Goal: Transaction & Acquisition: Purchase product/service

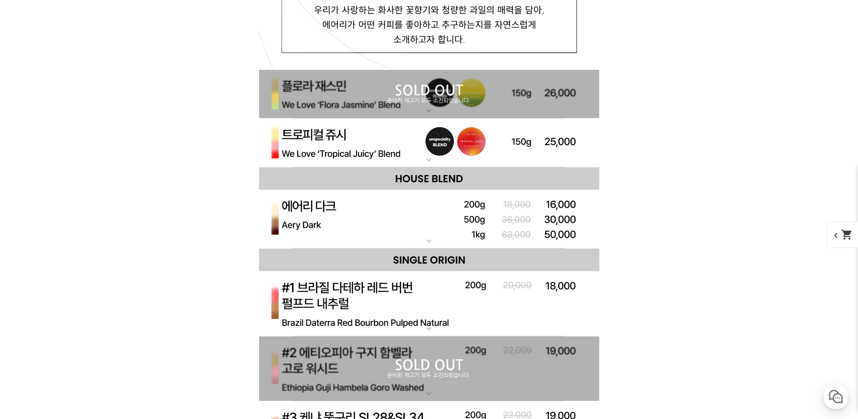
scroll to position [3135, 0]
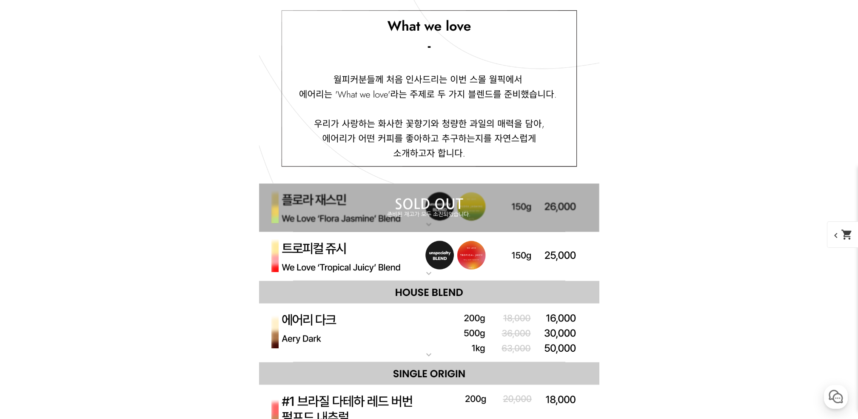
click at [478, 215] on p "준비된 재고가 모두 소진되었습니다." at bounding box center [429, 214] width 340 height 7
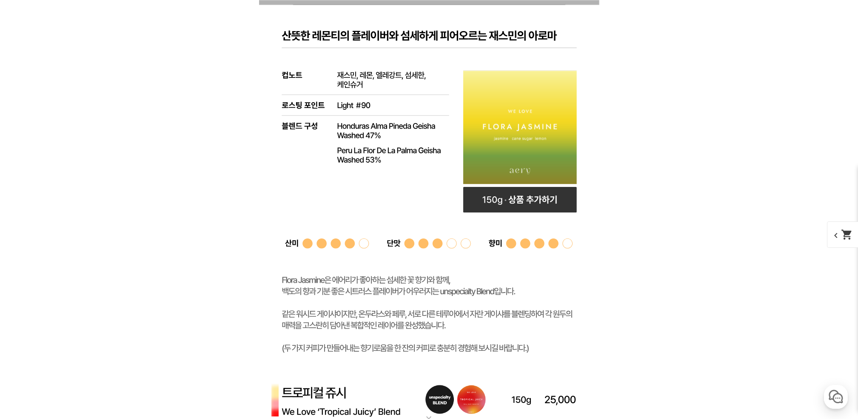
scroll to position [3191, 0]
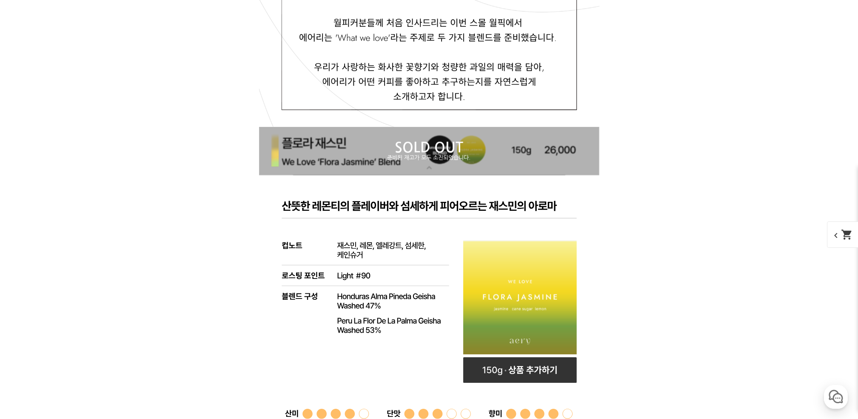
click at [485, 144] on p "SOLD OUT" at bounding box center [429, 148] width 340 height 14
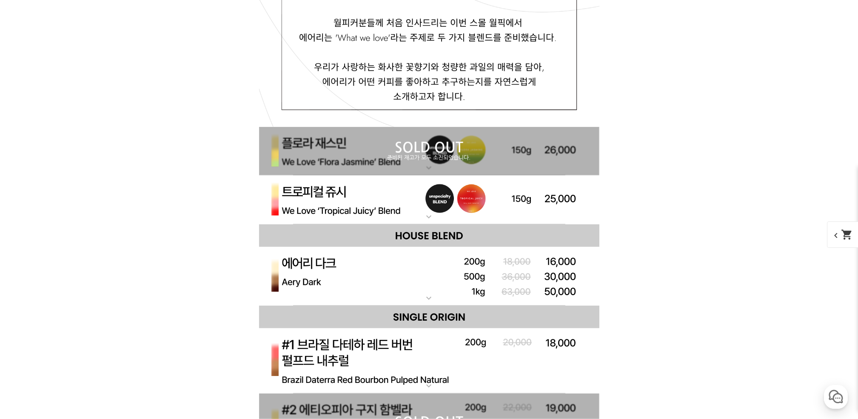
click at [419, 211] on img at bounding box center [429, 199] width 340 height 49
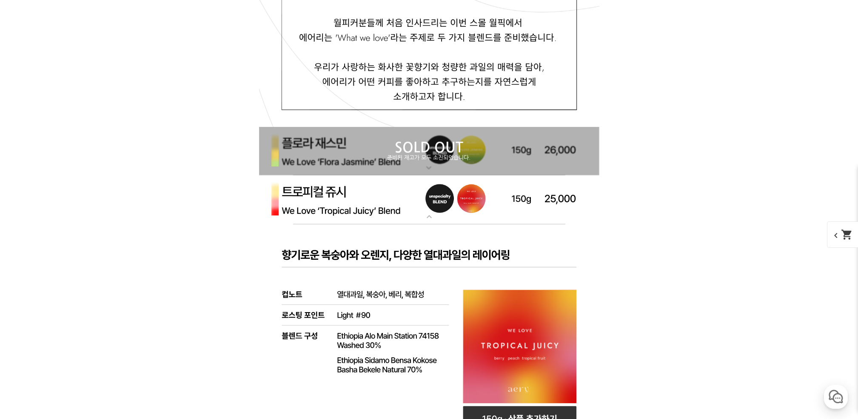
click at [422, 209] on img at bounding box center [429, 199] width 340 height 49
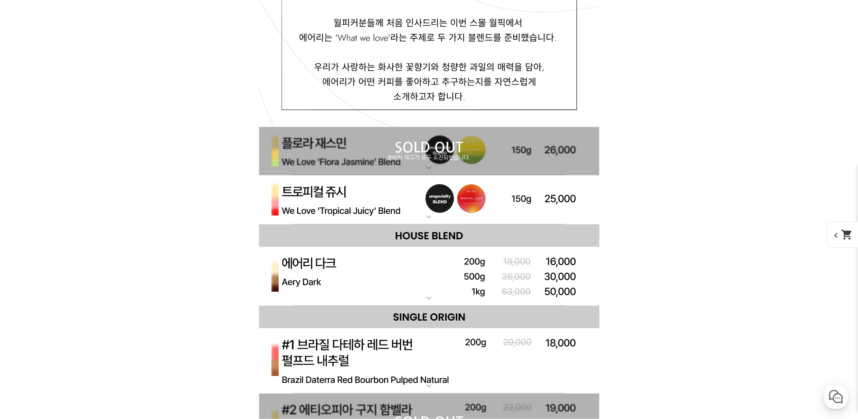
click at [422, 209] on img at bounding box center [429, 199] width 340 height 49
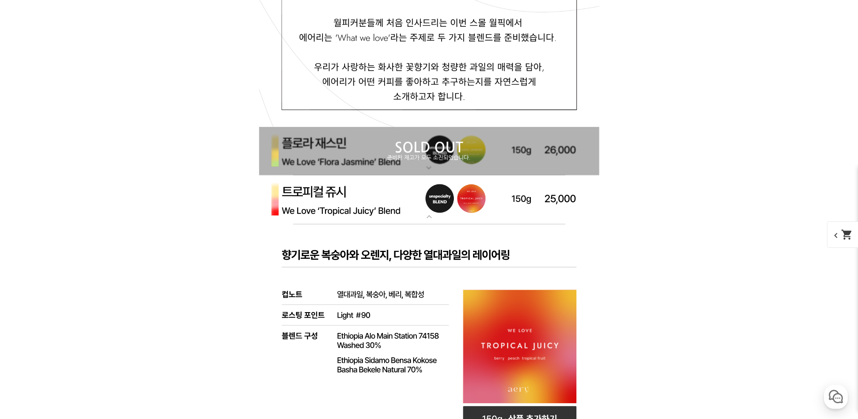
click at [423, 209] on img at bounding box center [429, 199] width 340 height 49
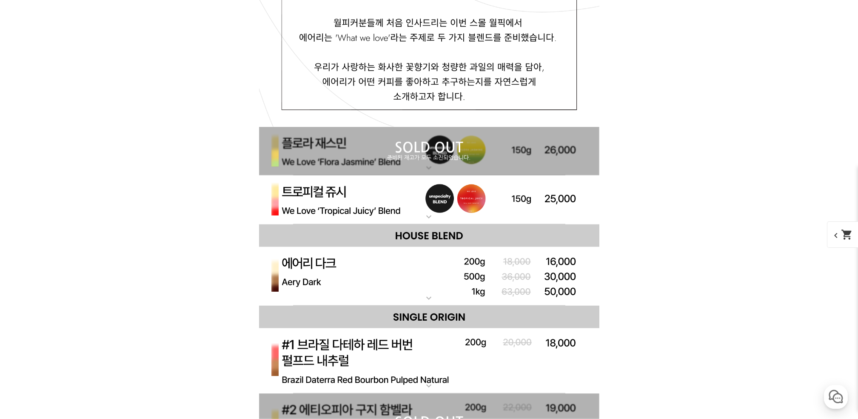
click at [425, 285] on img at bounding box center [429, 276] width 340 height 59
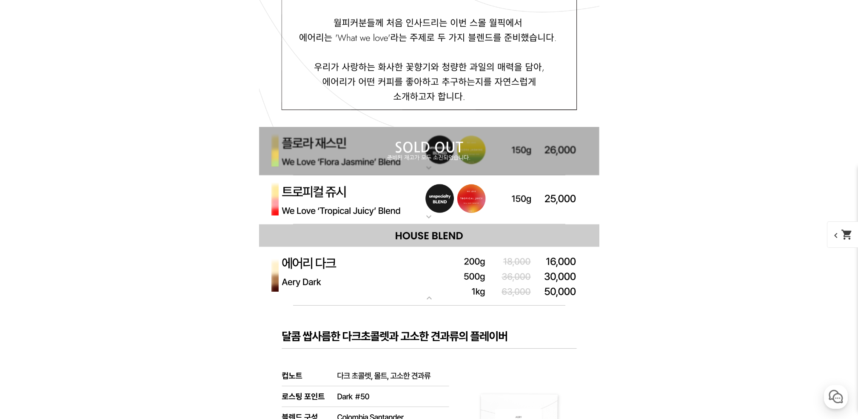
click at [425, 273] on img at bounding box center [429, 276] width 340 height 59
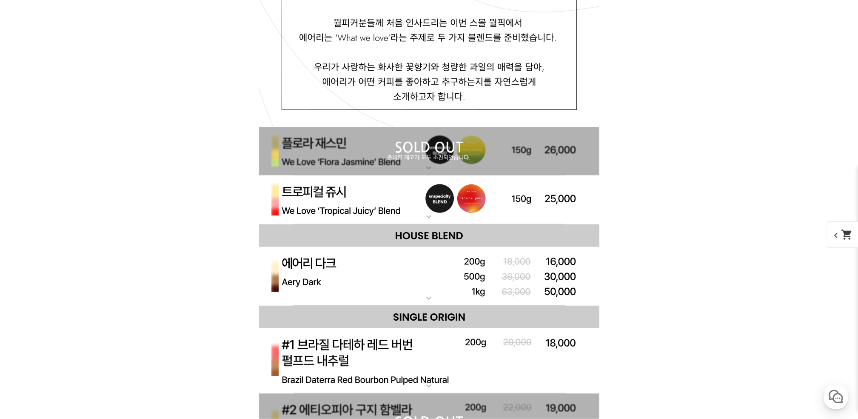
scroll to position [3248, 0]
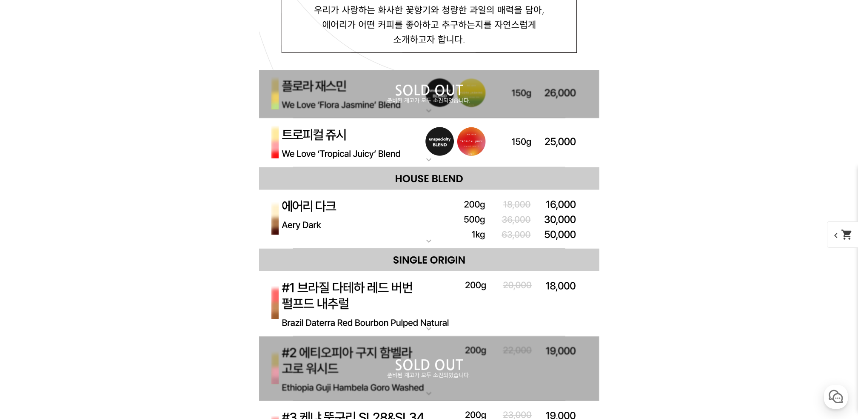
click at [426, 285] on img at bounding box center [429, 303] width 340 height 65
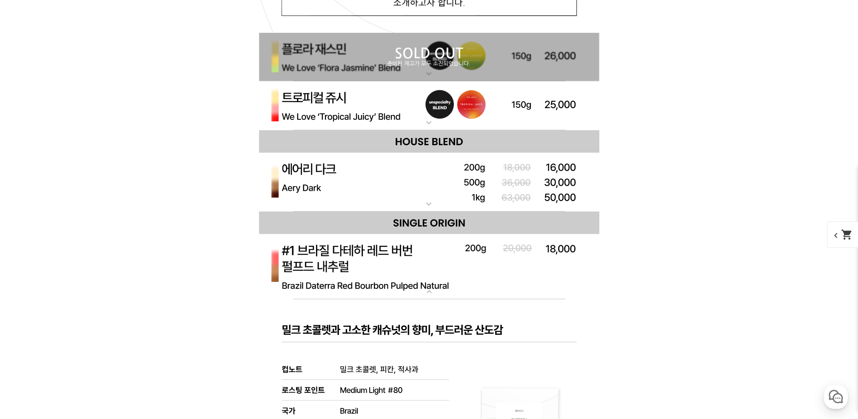
scroll to position [3305, 0]
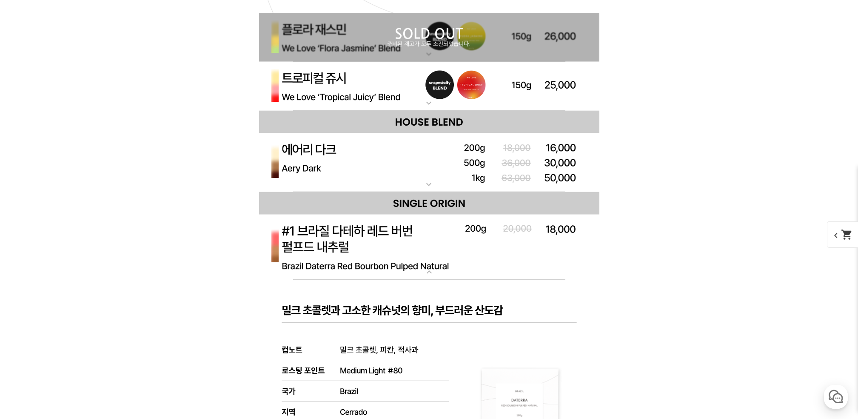
click at [427, 256] on img at bounding box center [429, 246] width 340 height 65
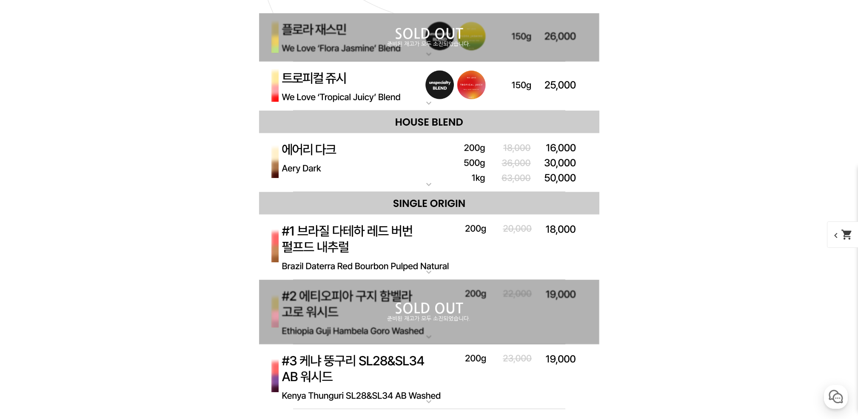
scroll to position [3419, 0]
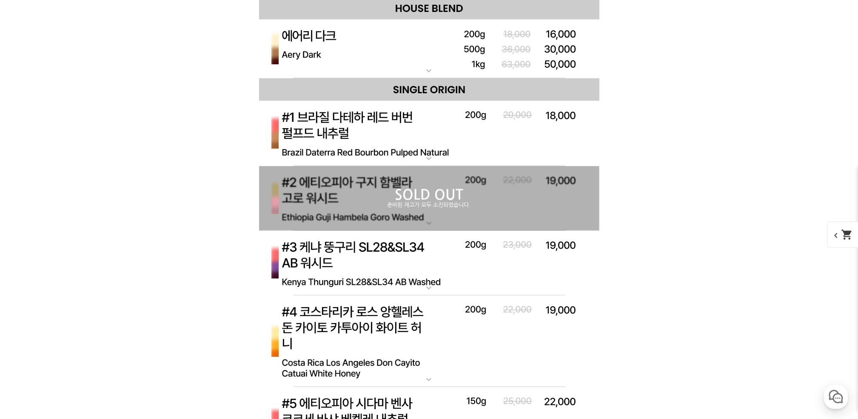
click at [459, 137] on img at bounding box center [429, 133] width 340 height 65
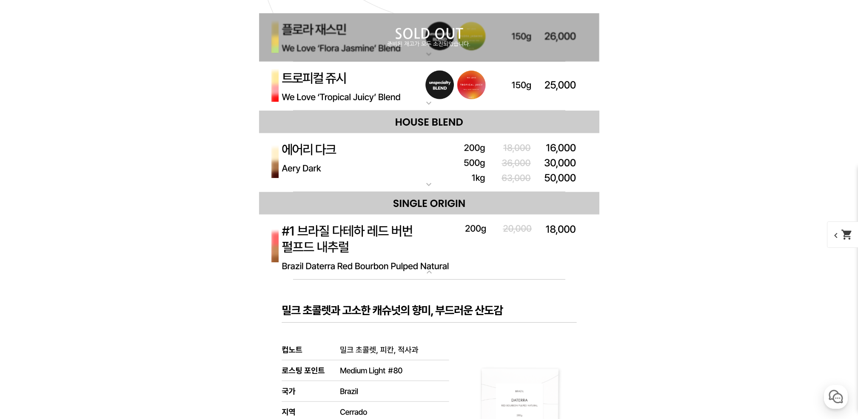
scroll to position [3589, 0]
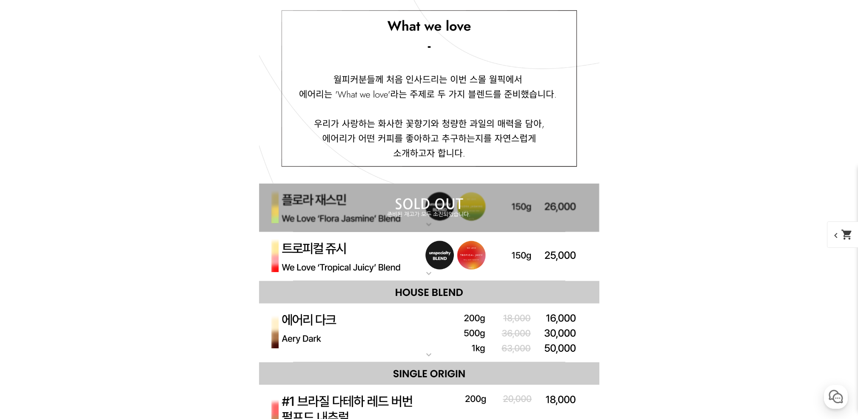
click at [469, 225] on div "SOLD OUT 준비된 재고가 모두 소진되었습니다." at bounding box center [429, 207] width 340 height 49
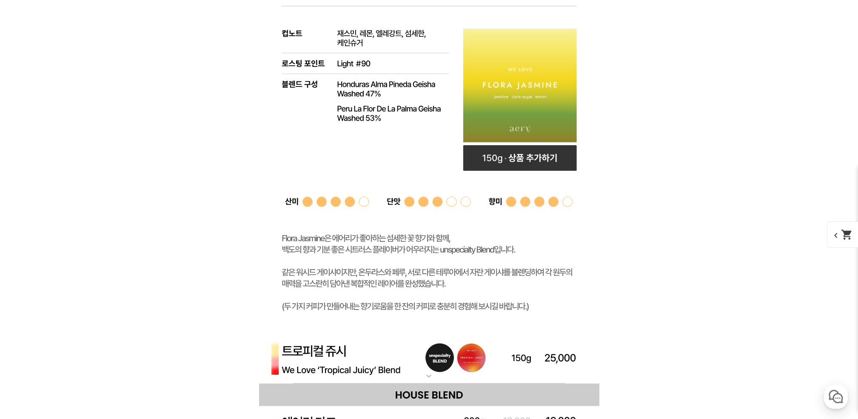
scroll to position [3362, 0]
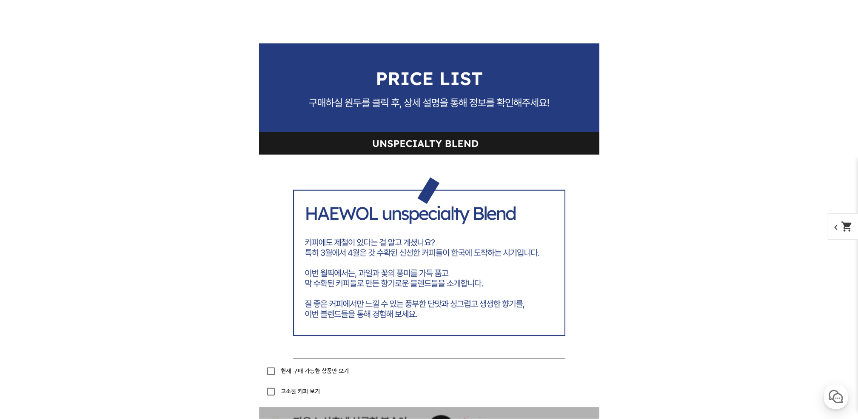
scroll to position [2780, 0]
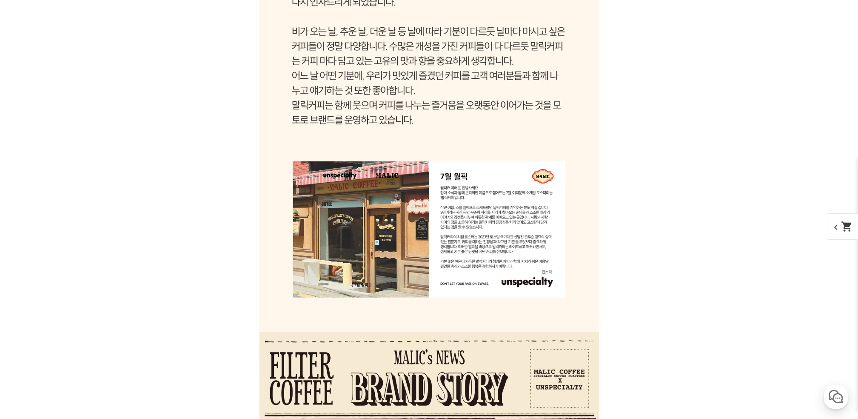
scroll to position [1475, 0]
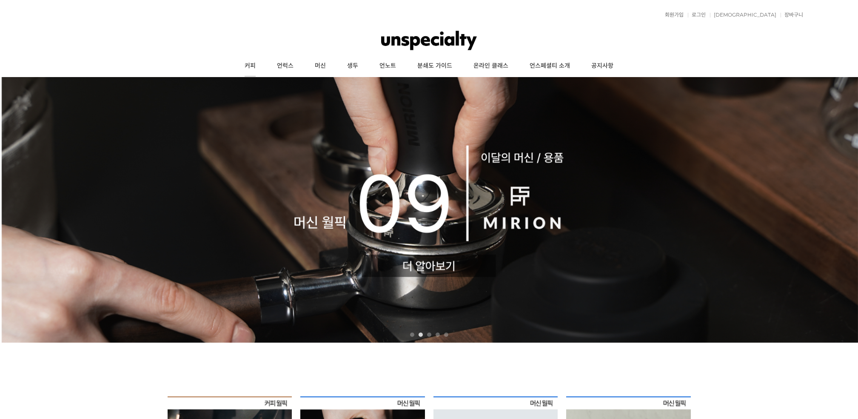
click at [249, 63] on link "커피" at bounding box center [250, 65] width 32 height 21
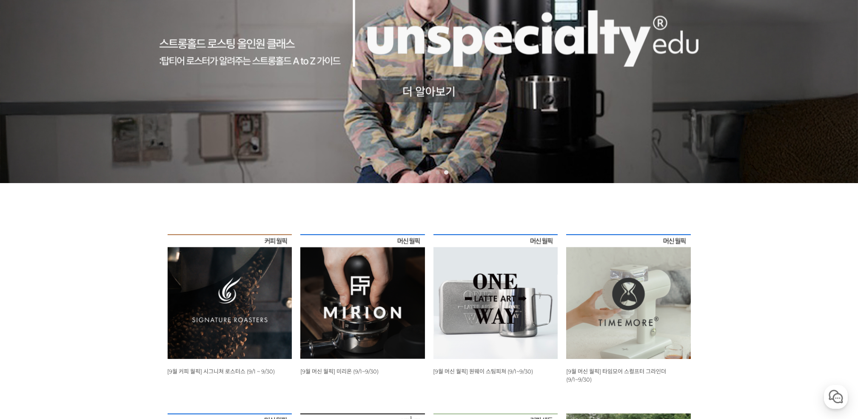
scroll to position [57, 0]
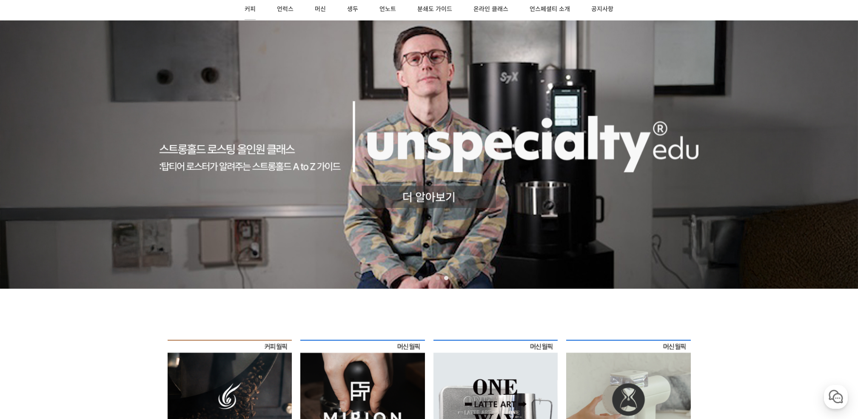
click at [246, 9] on link "커피" at bounding box center [250, 9] width 32 height 21
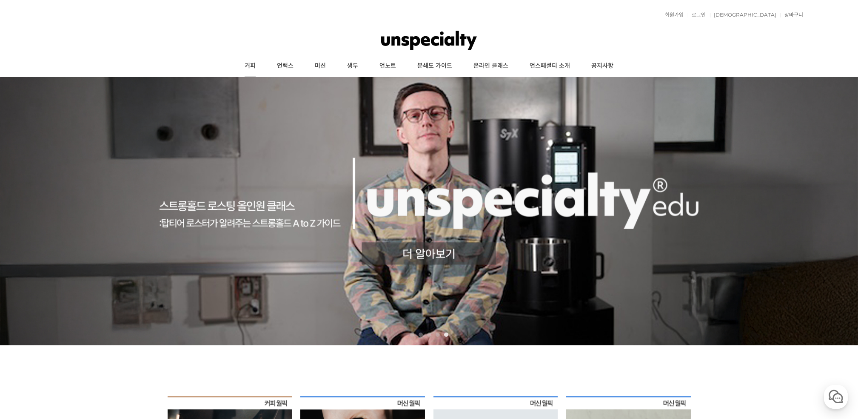
click at [251, 66] on link "커피" at bounding box center [250, 65] width 32 height 21
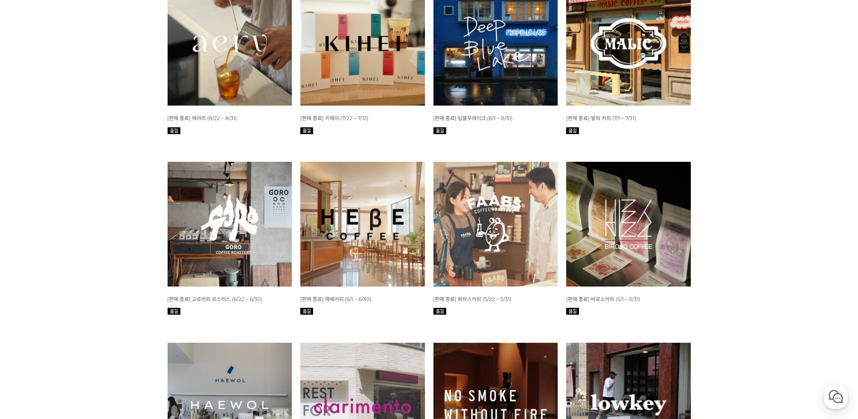
scroll to position [340, 0]
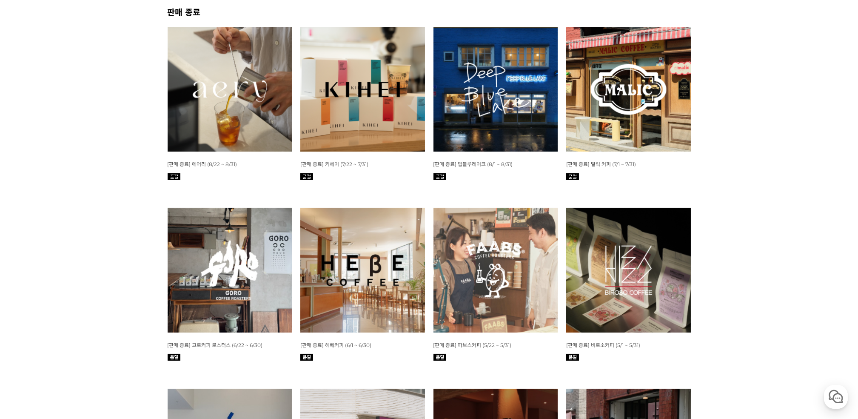
click at [199, 251] on img at bounding box center [230, 270] width 125 height 125
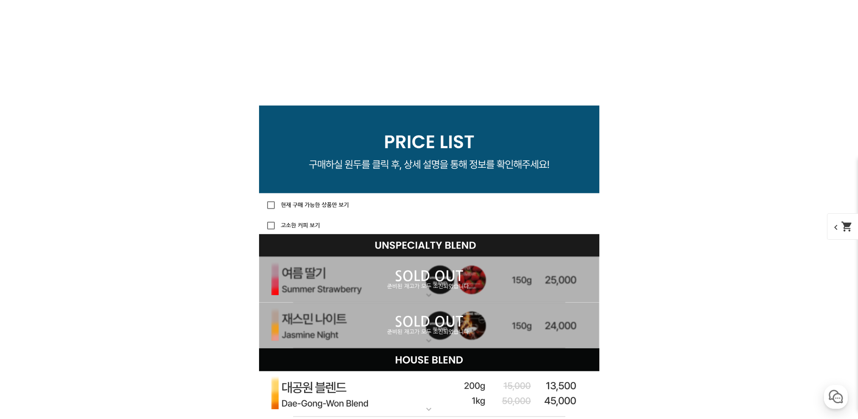
scroll to position [2666, 0]
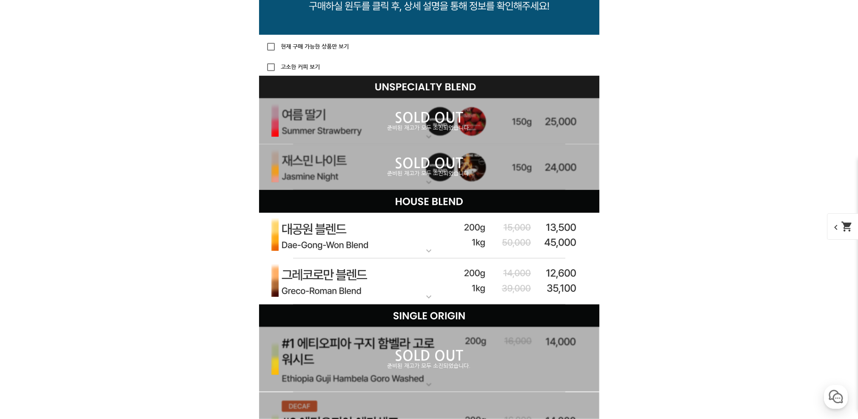
click at [527, 121] on p "SOLD OUT" at bounding box center [429, 118] width 340 height 14
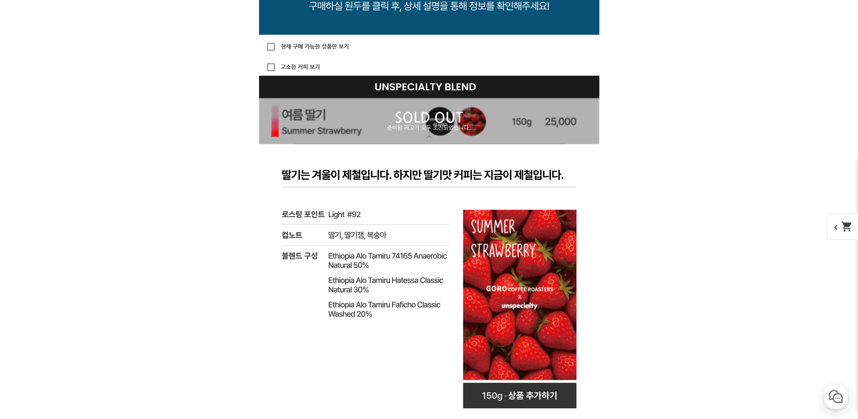
drag, startPoint x: 527, startPoint y: 123, endPoint x: 526, endPoint y: 130, distance: 7.8
click at [526, 130] on div "SOLD OUT 준비된 재고가 모두 소진되었습니다." at bounding box center [429, 121] width 340 height 46
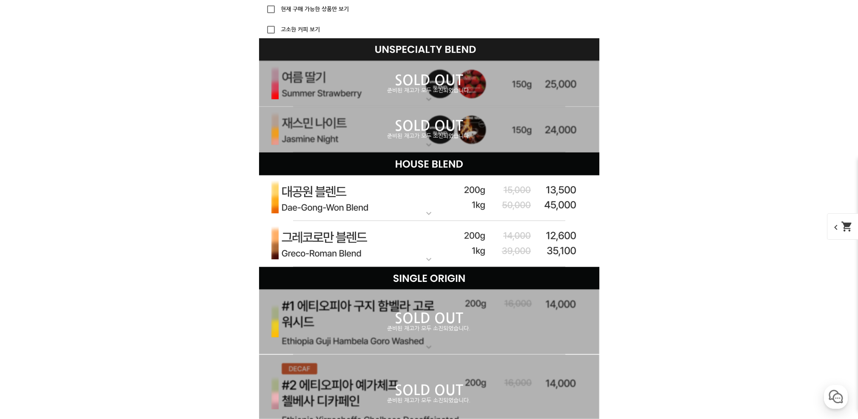
scroll to position [2723, 0]
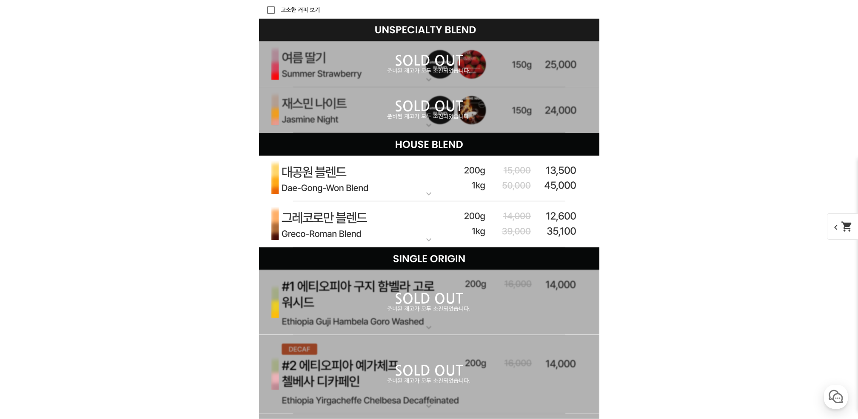
click at [527, 117] on p "준비된 재고가 모두 소진되었습니다." at bounding box center [429, 116] width 340 height 7
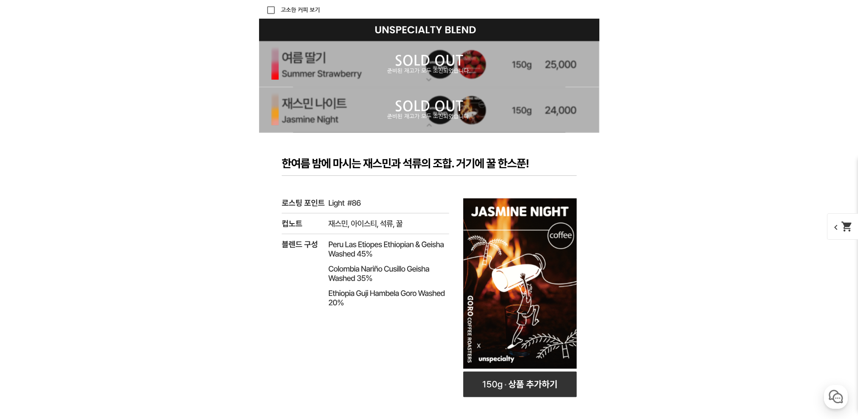
click at [529, 117] on p "준비된 재고가 모두 소진되었습니다." at bounding box center [429, 116] width 340 height 7
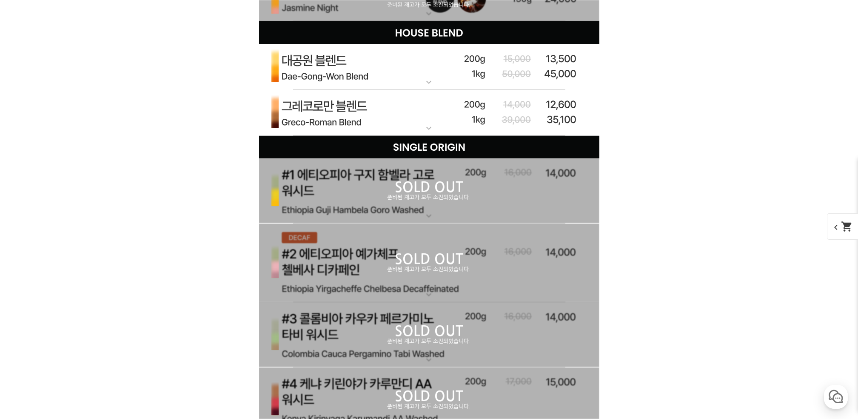
scroll to position [2837, 0]
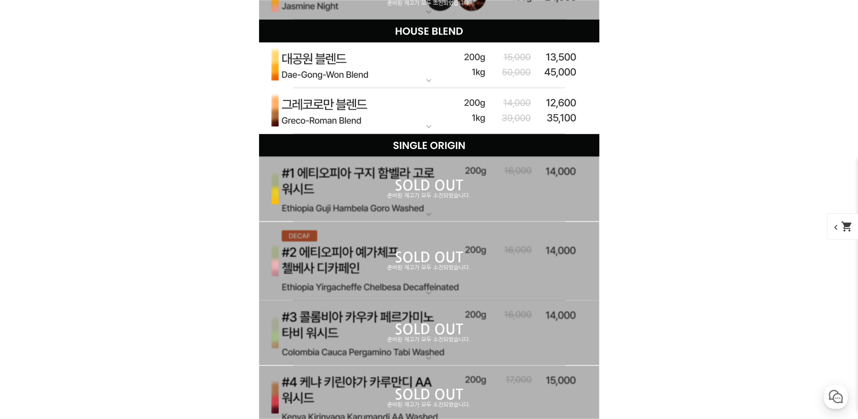
click at [522, 75] on img at bounding box center [429, 66] width 340 height 46
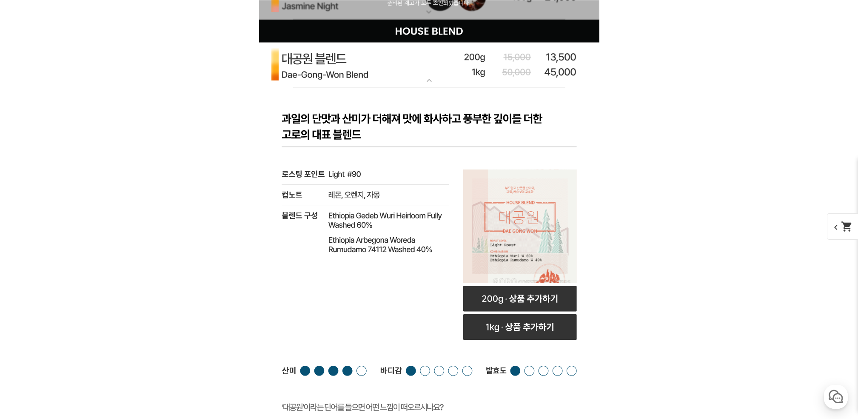
click at [522, 75] on img at bounding box center [429, 66] width 340 height 46
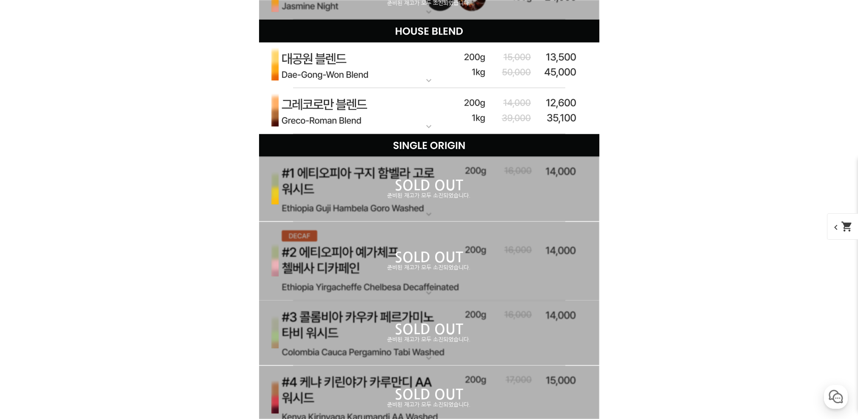
click at [503, 131] on img at bounding box center [429, 111] width 340 height 46
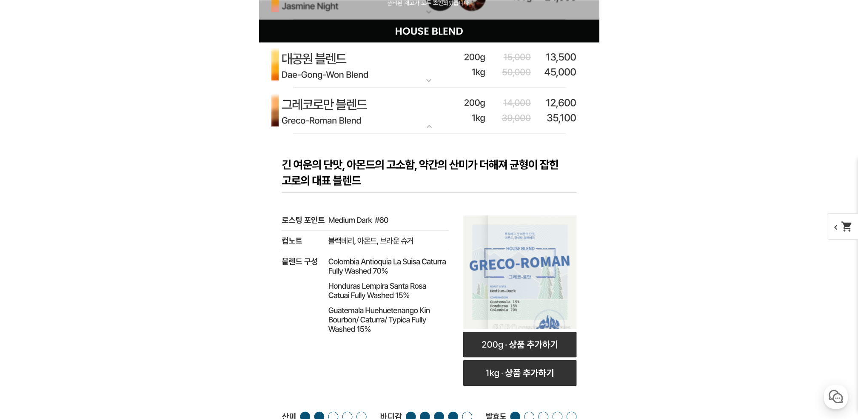
click at [503, 131] on img at bounding box center [429, 111] width 340 height 46
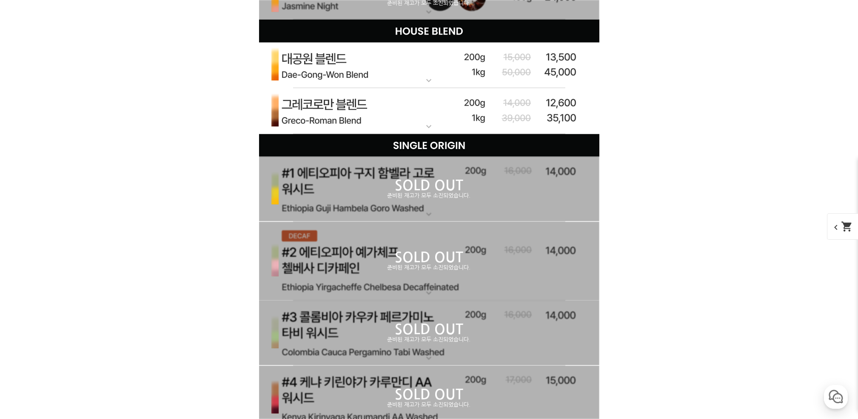
scroll to position [2950, 0]
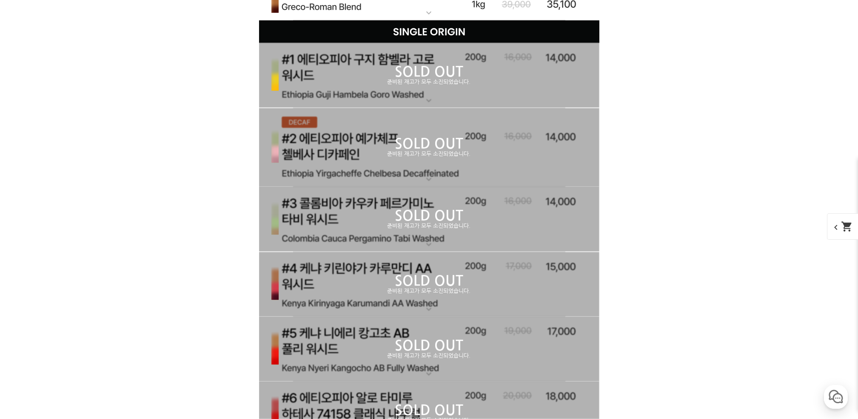
click at [515, 86] on p "준비된 재고가 모두 소진되었습니다." at bounding box center [429, 82] width 340 height 7
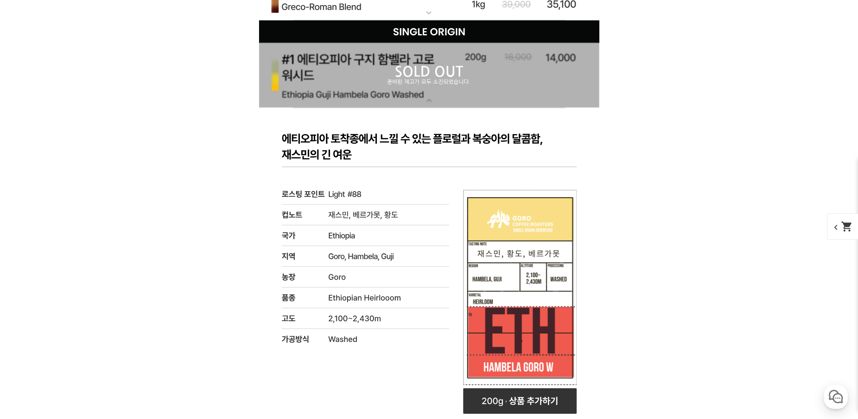
click at [515, 86] on p "준비된 재고가 모두 소진되었습니다." at bounding box center [429, 82] width 340 height 7
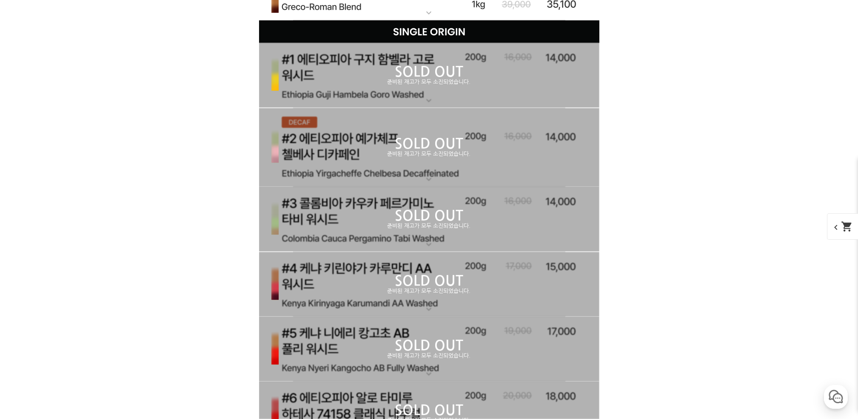
click at [507, 133] on div "SOLD OUT 준비된 재고가 모두 소진되었습니다." at bounding box center [429, 147] width 340 height 79
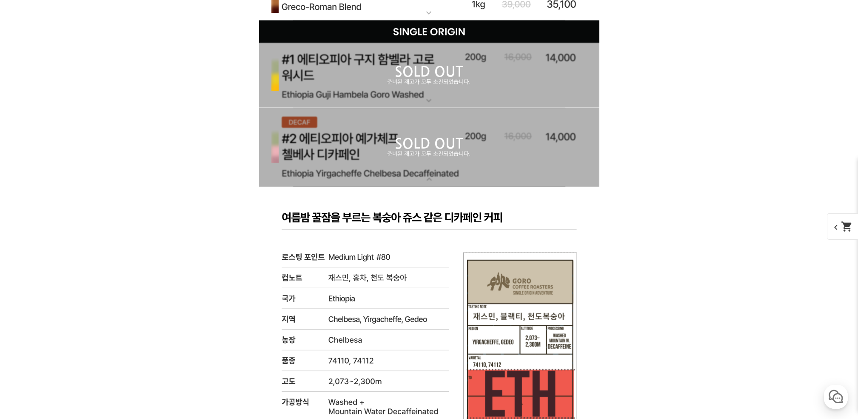
click at [507, 131] on div "SOLD OUT 준비된 재고가 모두 소진되었습니다." at bounding box center [429, 147] width 340 height 79
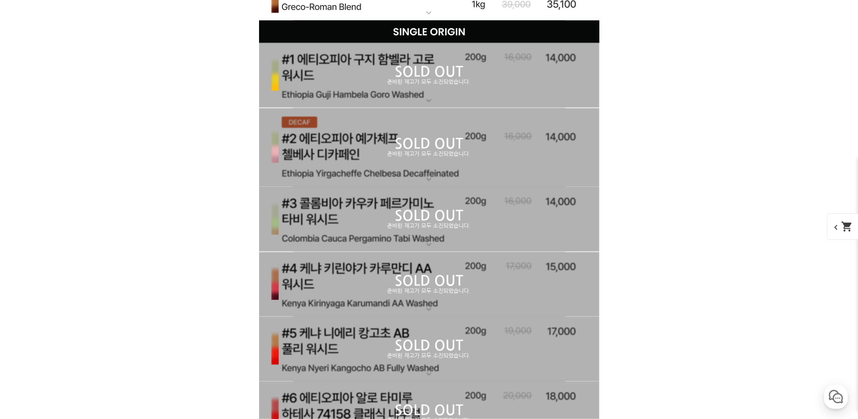
click at [480, 228] on p "준비된 재고가 모두 소진되었습니다." at bounding box center [429, 226] width 340 height 7
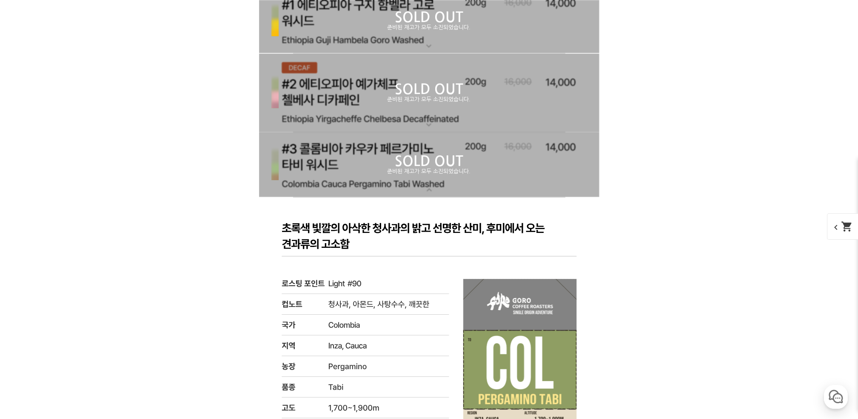
scroll to position [3064, 0]
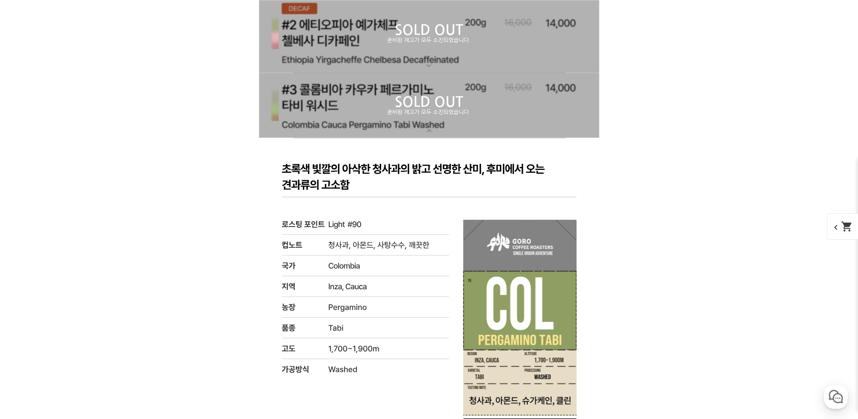
click at [517, 112] on p "준비된 재고가 모두 소진되었습니다." at bounding box center [429, 112] width 340 height 7
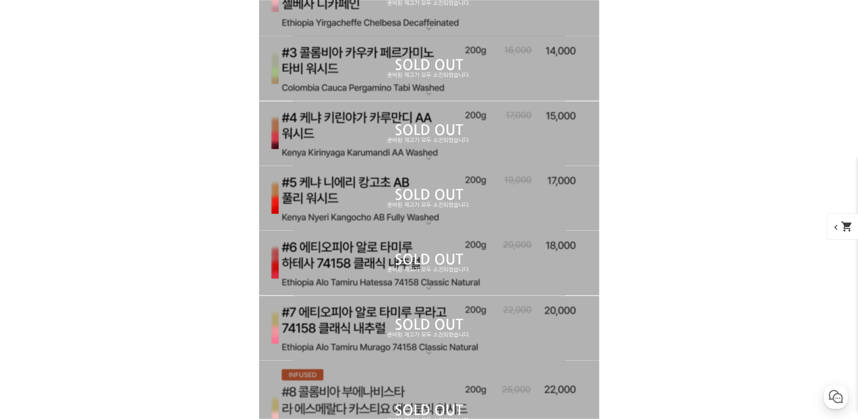
scroll to position [3120, 0]
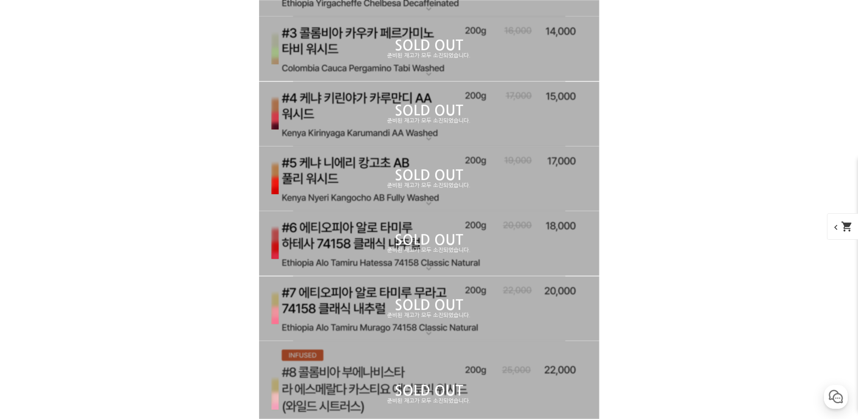
click at [517, 128] on div "SOLD OUT 준비된 재고가 모두 소진되었습니다." at bounding box center [429, 114] width 340 height 65
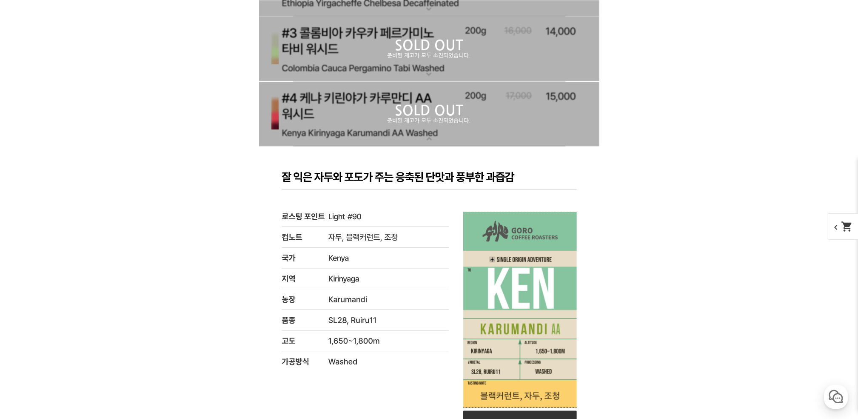
click at [518, 128] on div "SOLD OUT 준비된 재고가 모두 소진되었습니다." at bounding box center [429, 114] width 340 height 65
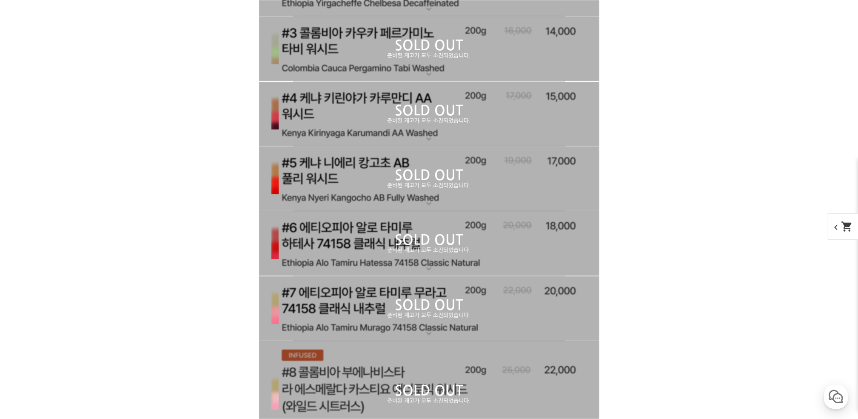
scroll to position [3234, 0]
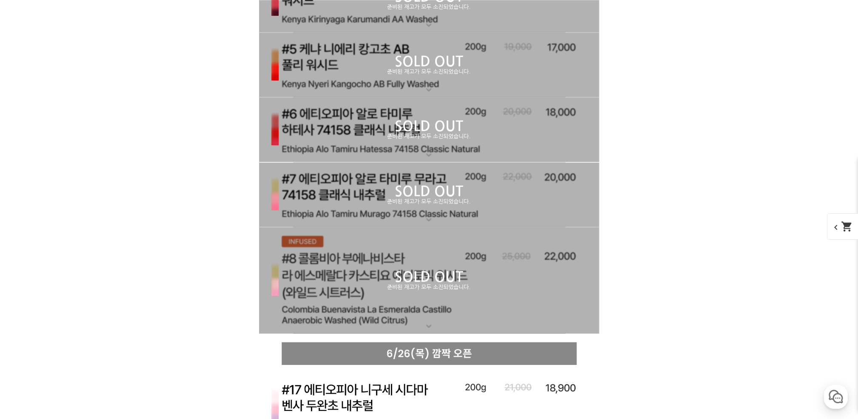
click at [504, 189] on p "SOLD OUT" at bounding box center [429, 192] width 340 height 14
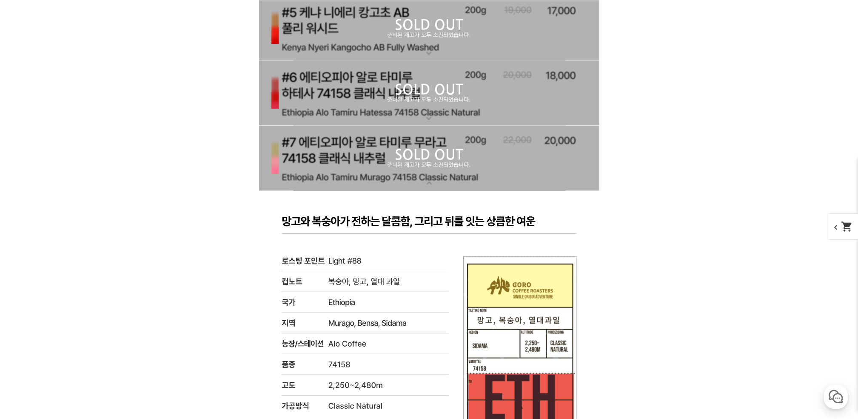
scroll to position [3291, 0]
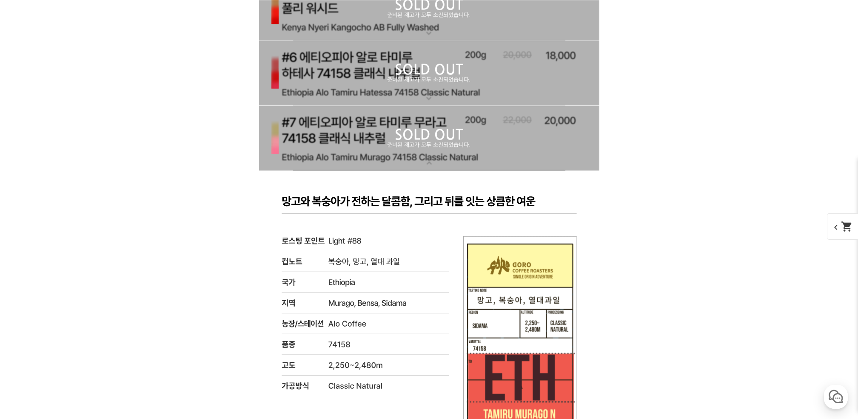
click at [509, 133] on p "SOLD OUT" at bounding box center [429, 135] width 340 height 14
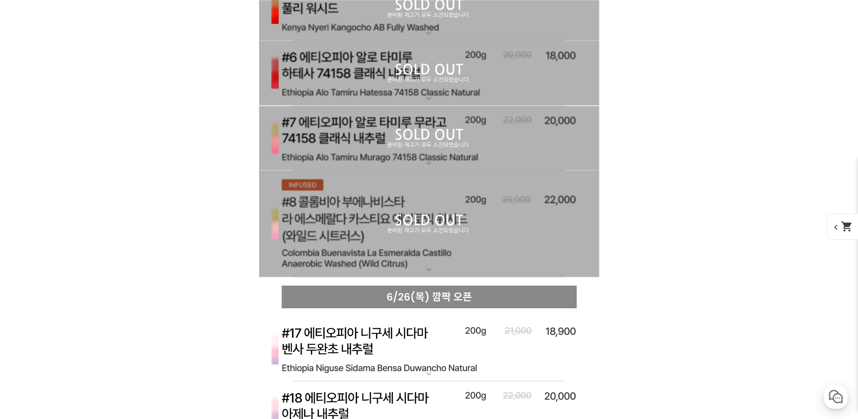
click at [516, 76] on p "SOLD OUT" at bounding box center [429, 70] width 340 height 14
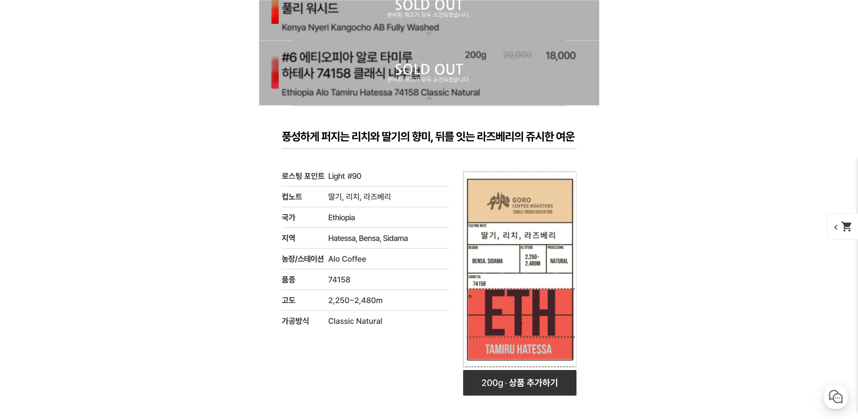
click at [516, 81] on p "준비된 재고가 모두 소진되었습니다." at bounding box center [429, 80] width 340 height 7
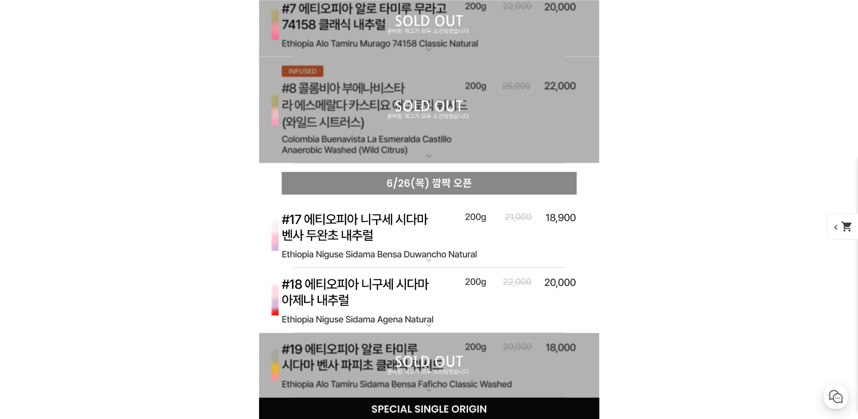
click at [498, 128] on div "SOLD OUT 준비된 재고가 모두 소진되었습니다." at bounding box center [429, 110] width 340 height 106
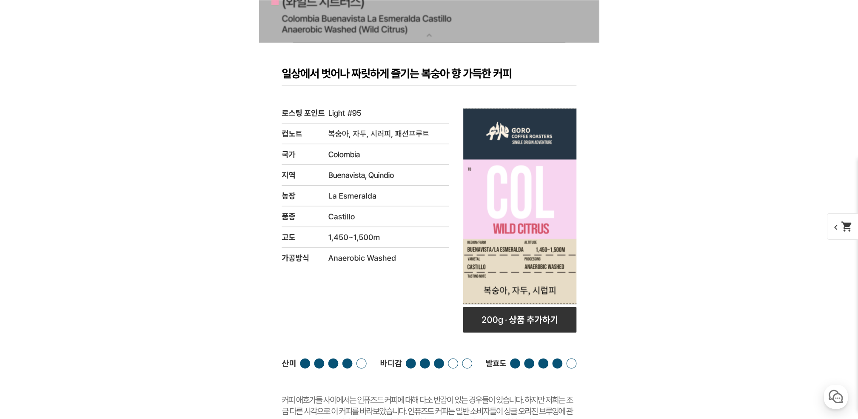
scroll to position [3517, 0]
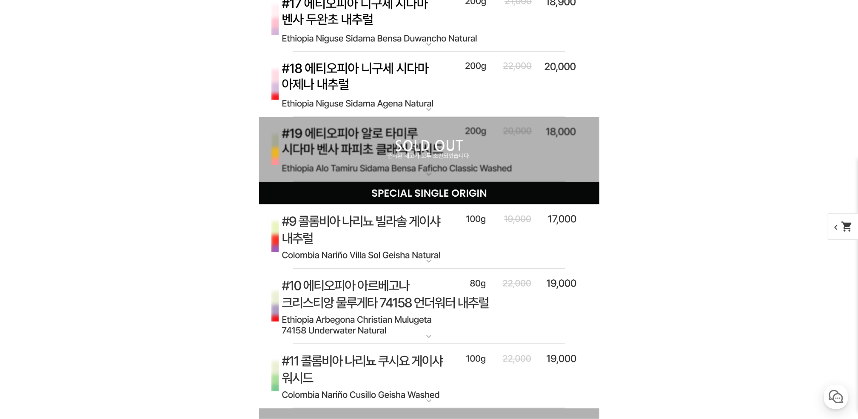
scroll to position [3631, 0]
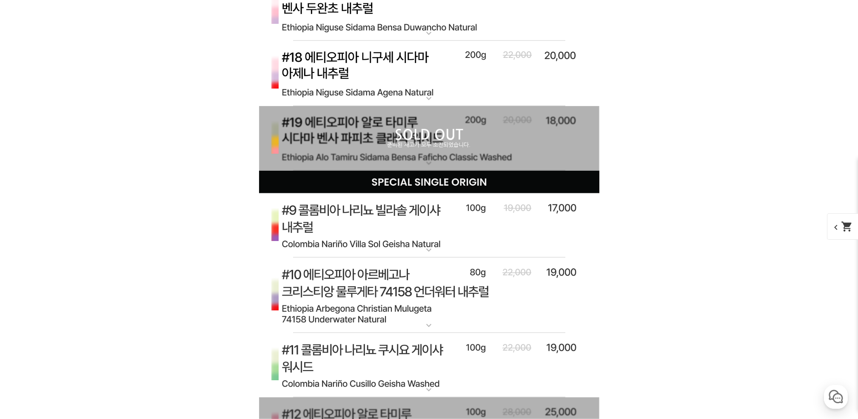
click at [518, 118] on div "SOLD OUT 준비된 재고가 모두 소진되었습니다." at bounding box center [429, 138] width 340 height 65
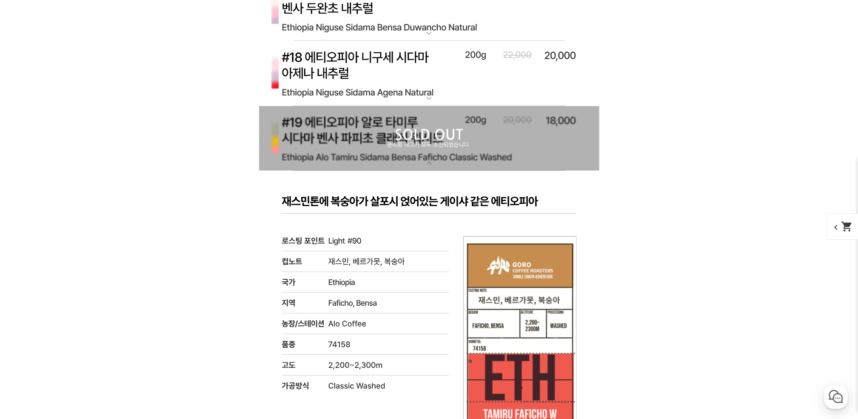
click at [514, 151] on div "SOLD OUT 준비된 재고가 모두 소진되었습니다." at bounding box center [429, 138] width 340 height 65
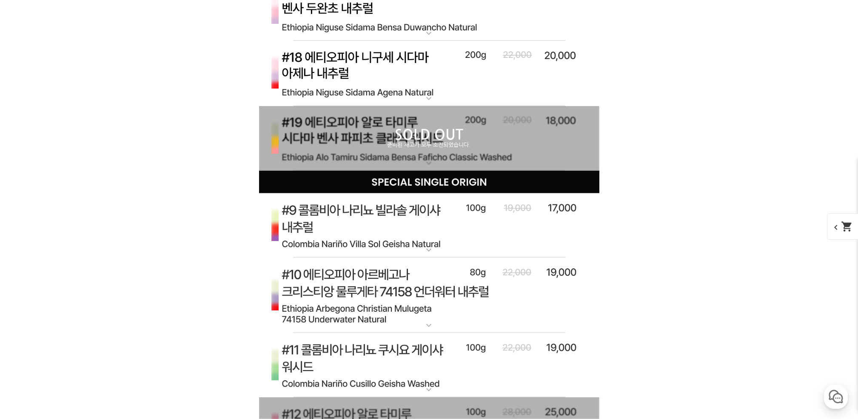
click at [514, 149] on p "준비된 재고가 모두 소진되었습니다." at bounding box center [429, 145] width 340 height 7
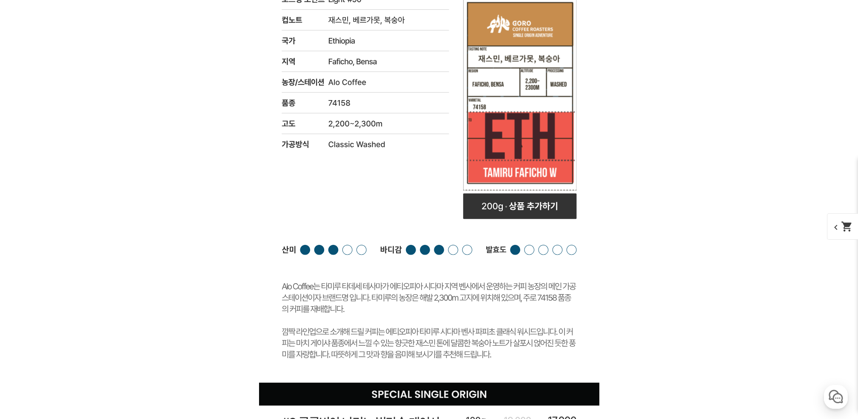
scroll to position [3971, 0]
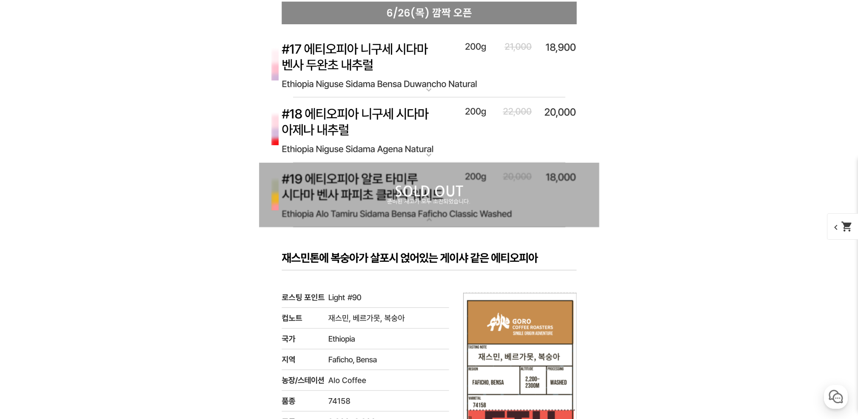
click at [467, 120] on img at bounding box center [429, 129] width 340 height 65
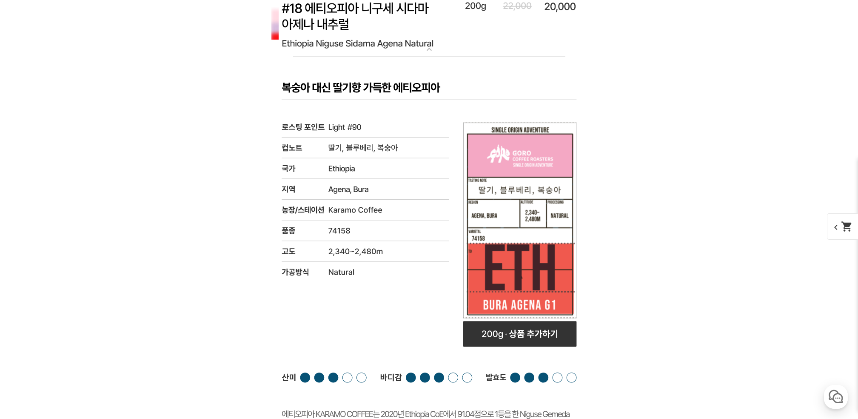
scroll to position [3801, 0]
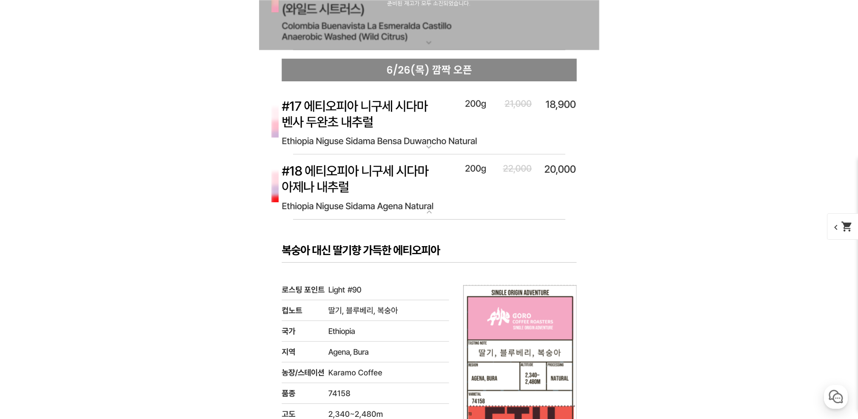
click at [457, 118] on img at bounding box center [429, 122] width 340 height 65
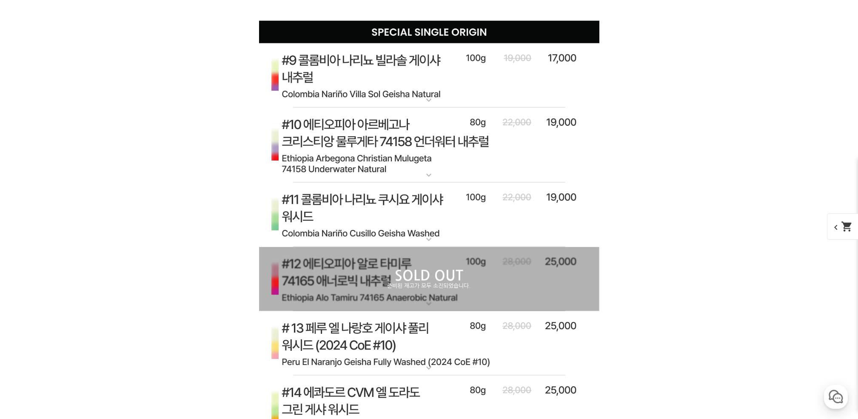
scroll to position [5277, 0]
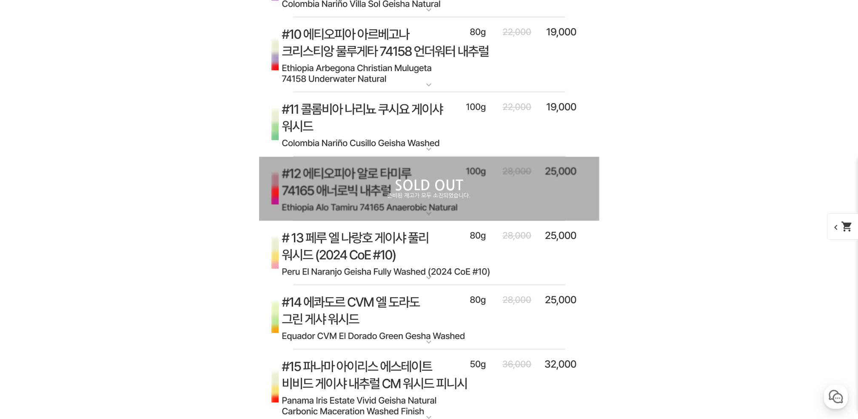
click at [560, 268] on img at bounding box center [429, 253] width 340 height 65
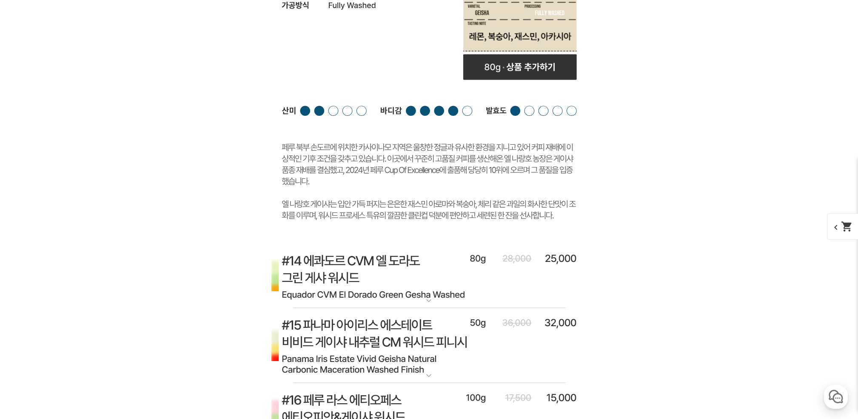
scroll to position [6071, 0]
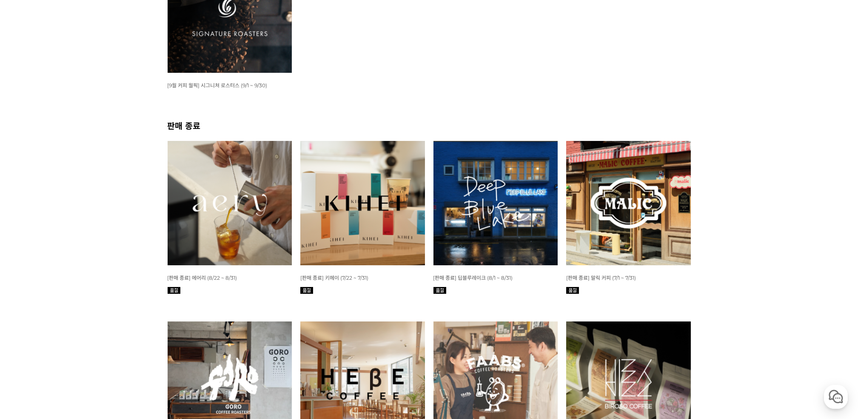
scroll to position [397, 0]
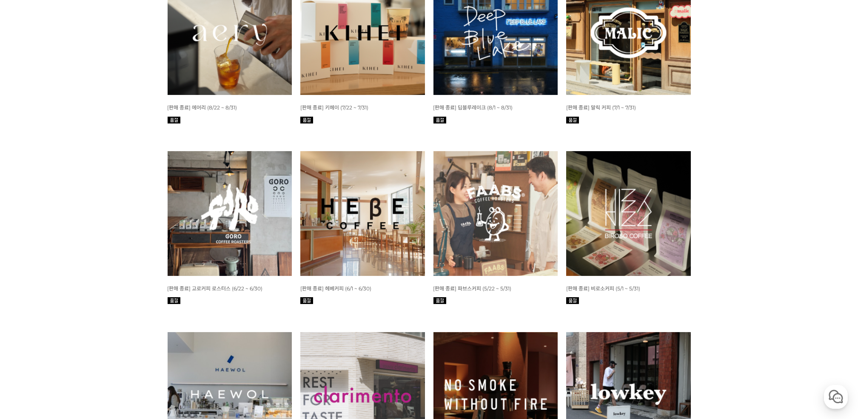
click at [357, 45] on img at bounding box center [362, 33] width 125 height 125
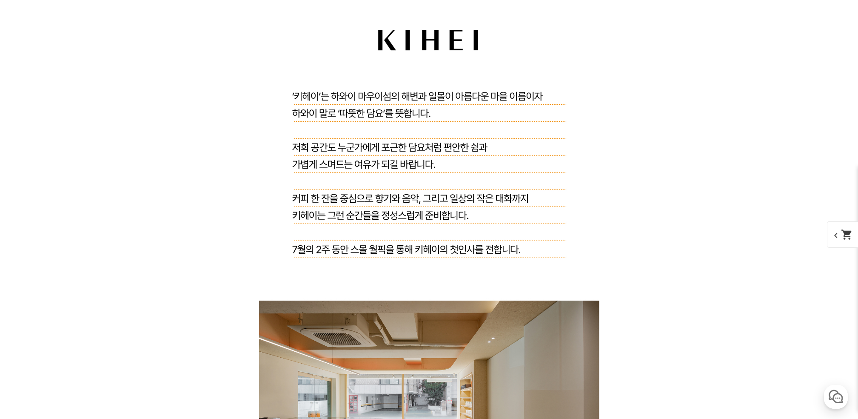
scroll to position [2046, 0]
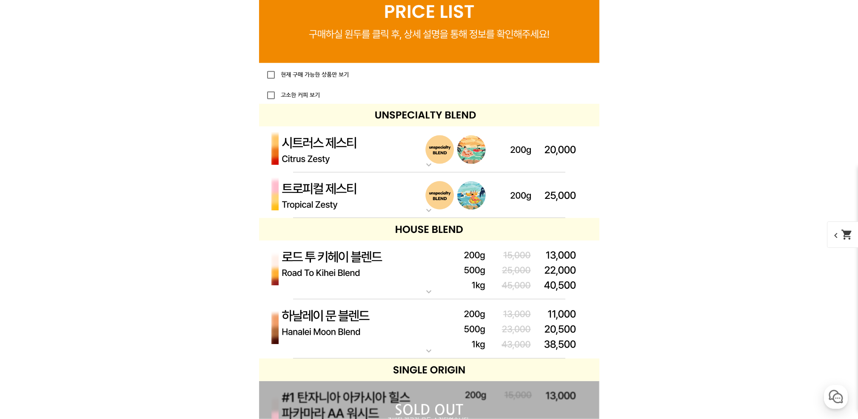
click at [395, 159] on img at bounding box center [429, 149] width 340 height 46
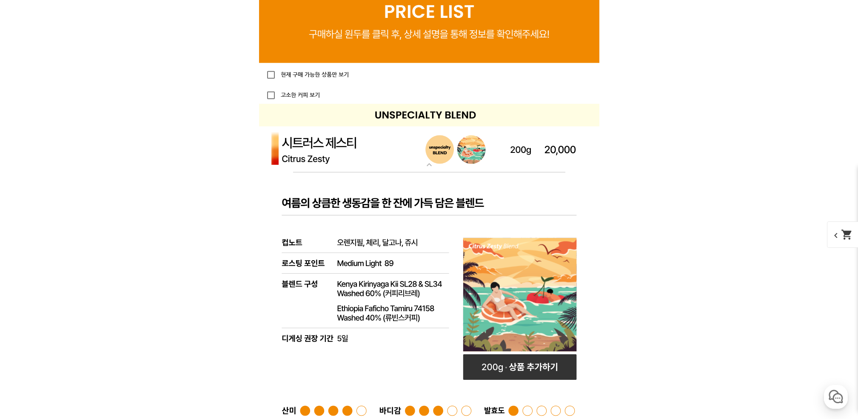
click at [395, 161] on img at bounding box center [429, 149] width 340 height 46
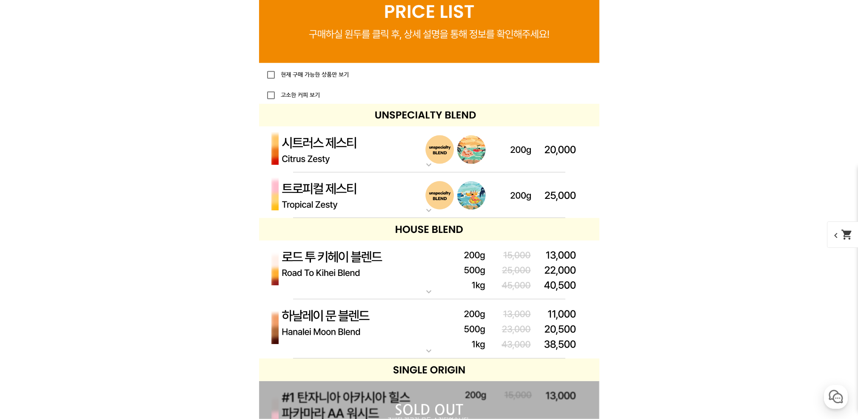
click at [380, 195] on img at bounding box center [429, 195] width 340 height 46
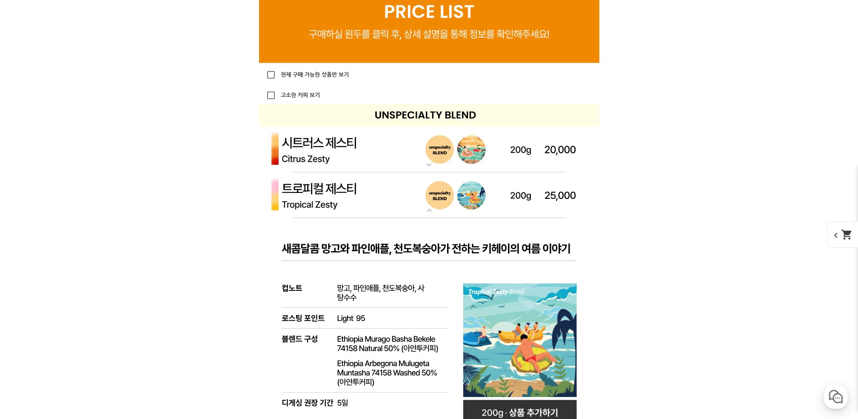
click at [380, 195] on img at bounding box center [429, 195] width 340 height 46
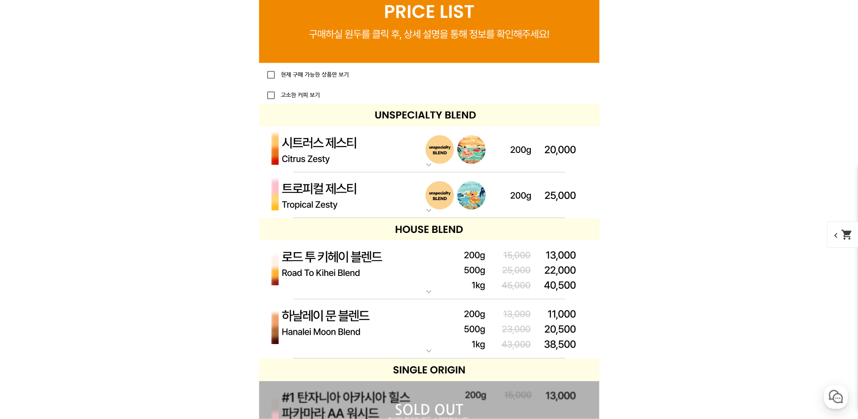
scroll to position [2159, 0]
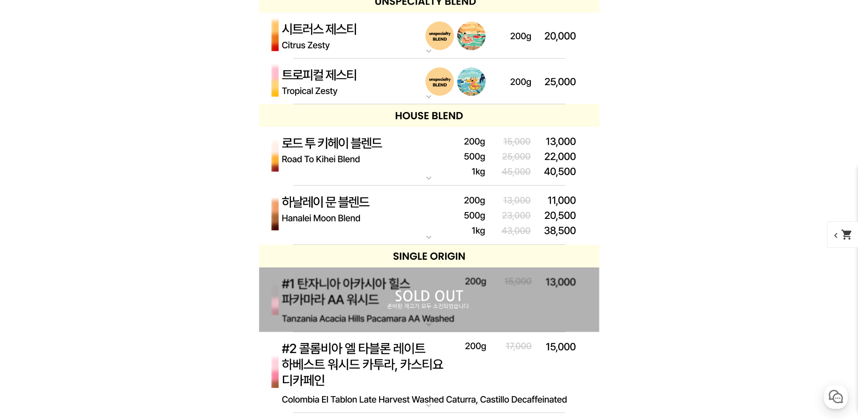
click at [376, 172] on img at bounding box center [429, 156] width 340 height 59
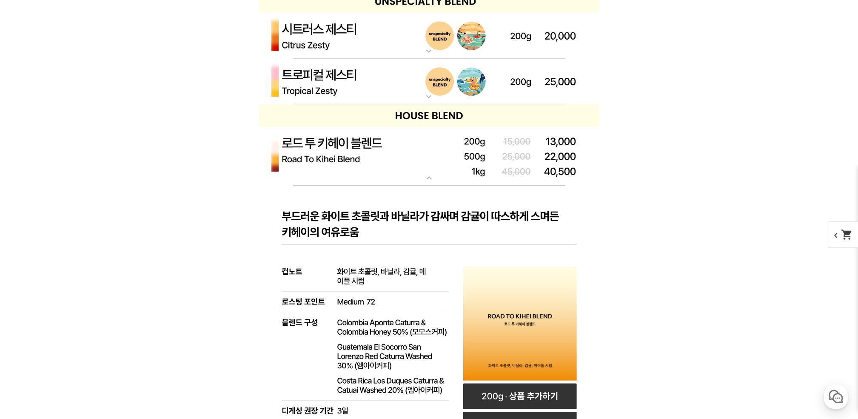
click at [376, 174] on img at bounding box center [429, 156] width 340 height 59
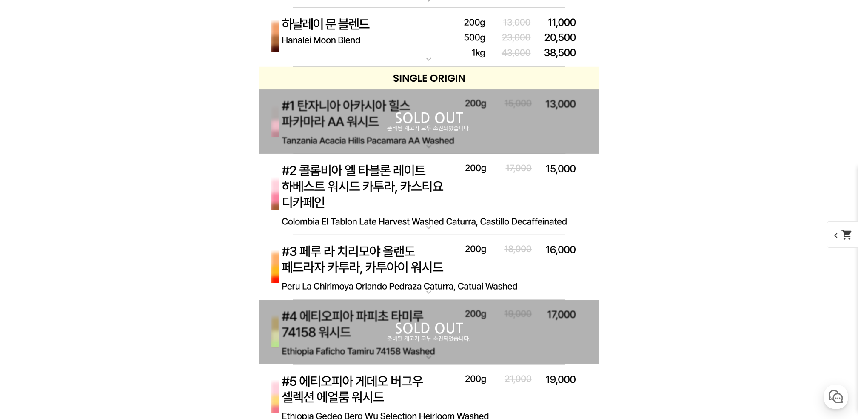
scroll to position [2272, 0]
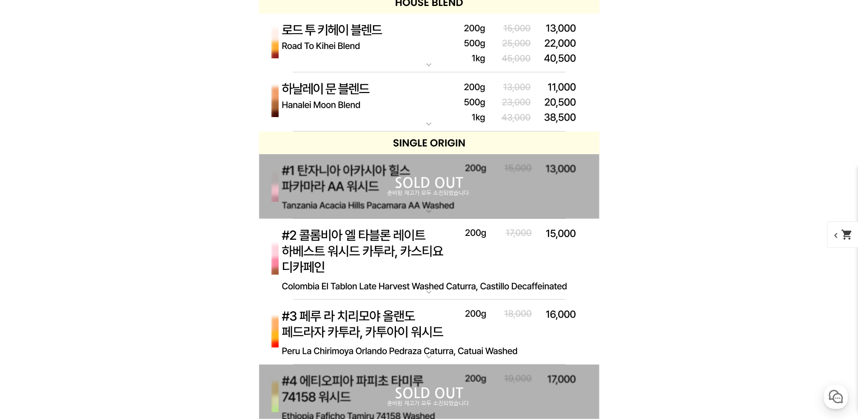
click at [525, 252] on img at bounding box center [429, 259] width 340 height 81
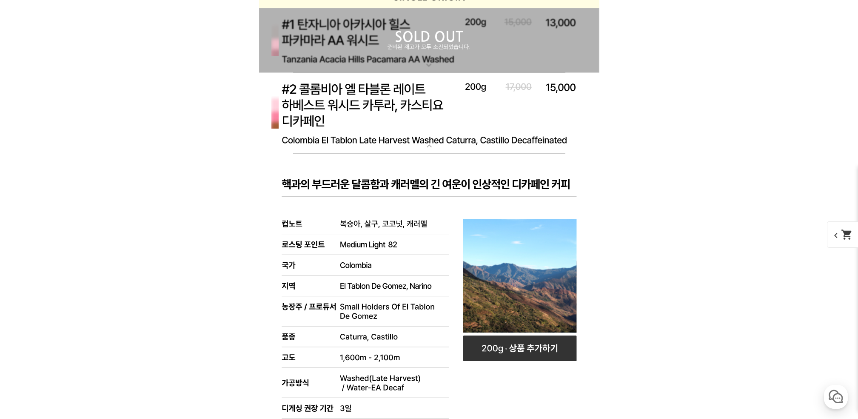
scroll to position [2386, 0]
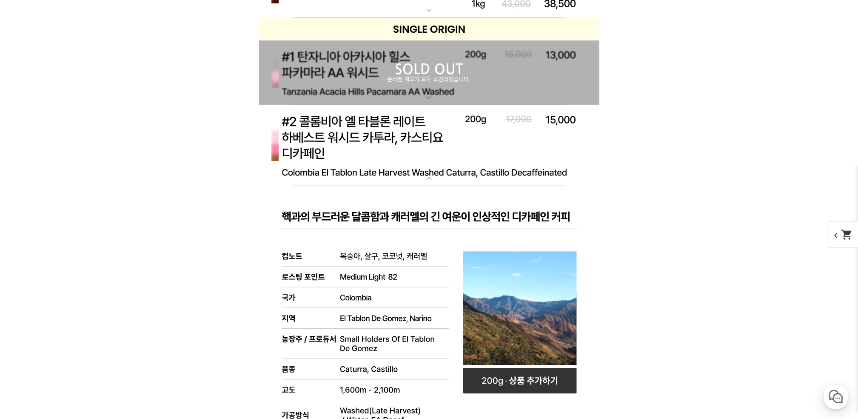
click at [531, 151] on img at bounding box center [429, 145] width 340 height 81
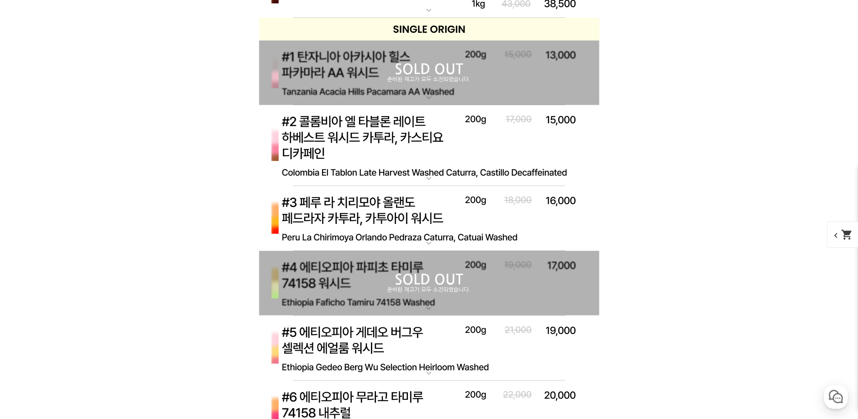
click at [550, 74] on p "SOLD OUT" at bounding box center [429, 70] width 340 height 14
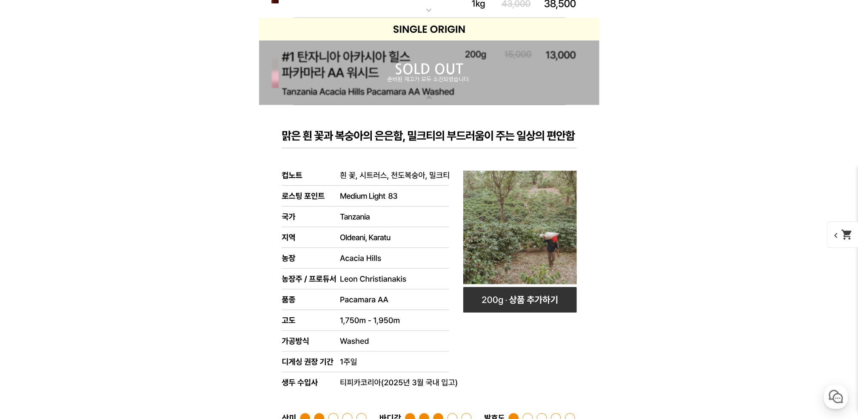
click at [552, 73] on p "SOLD OUT" at bounding box center [429, 70] width 340 height 14
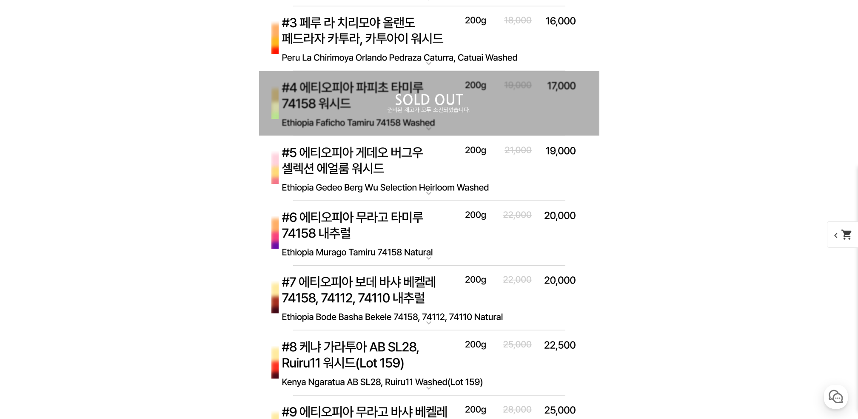
scroll to position [2613, 0]
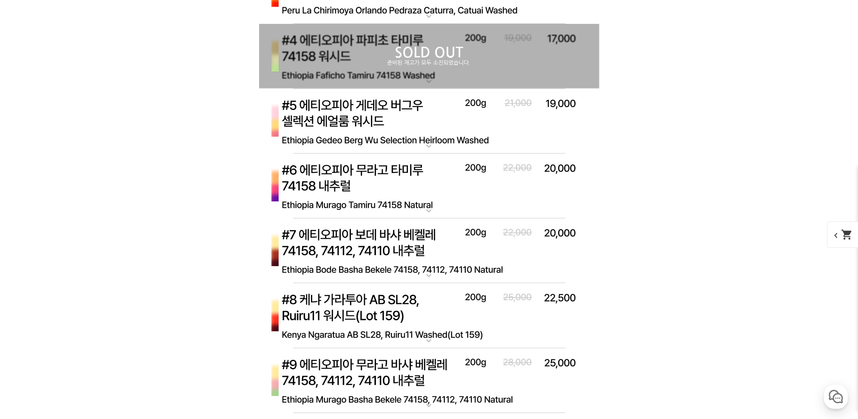
click at [490, 165] on img at bounding box center [429, 186] width 340 height 65
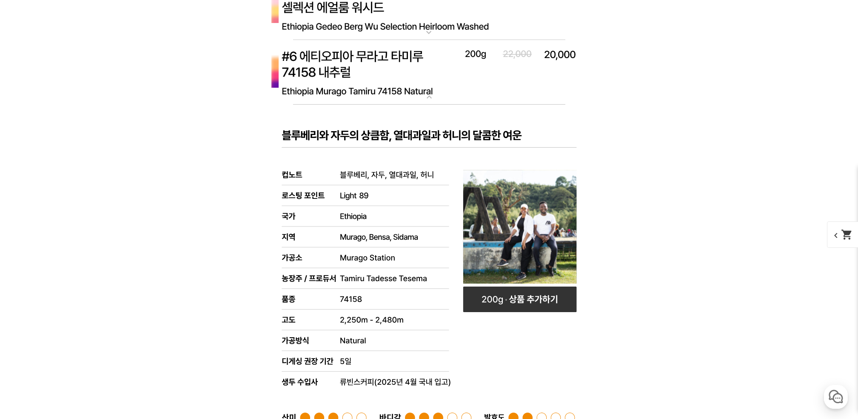
click at [651, 209] on div "게시글 신고하기 신고사유 관련없는 내용 욕설/비방 개인정보유출 광고/홍보글 기타 신고해주신 내용은 쇼핑몰 운영자의 검토 후 내부 운영 정책에 …" at bounding box center [429, 289] width 523 height 5146
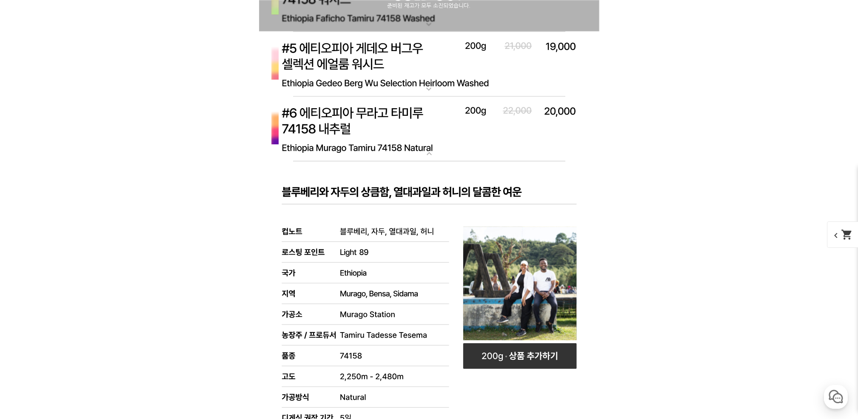
click at [483, 140] on img at bounding box center [429, 129] width 340 height 65
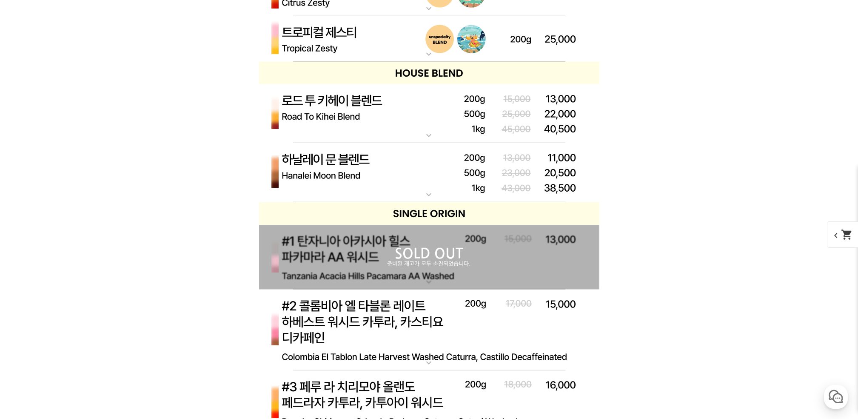
scroll to position [2159, 0]
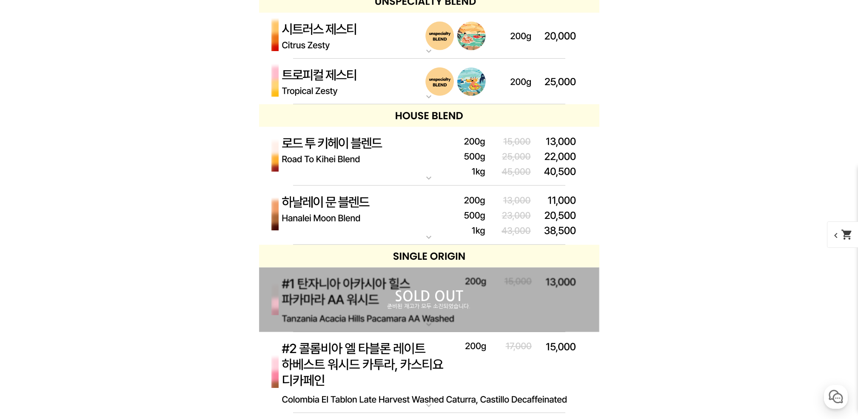
click at [477, 156] on img at bounding box center [429, 156] width 340 height 59
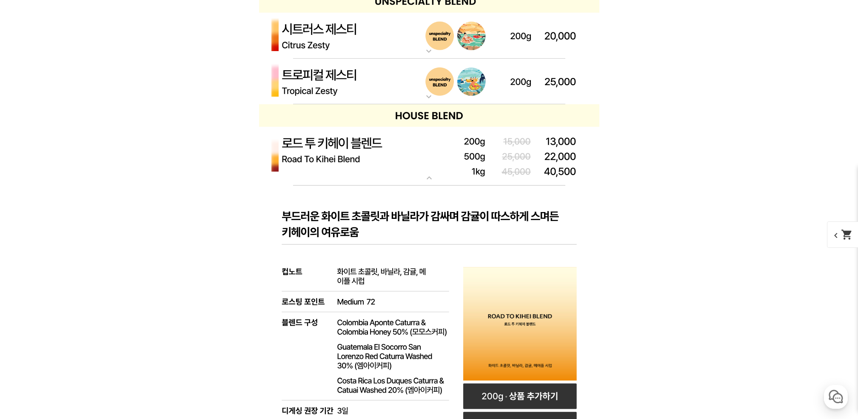
click at [477, 157] on img at bounding box center [429, 156] width 340 height 59
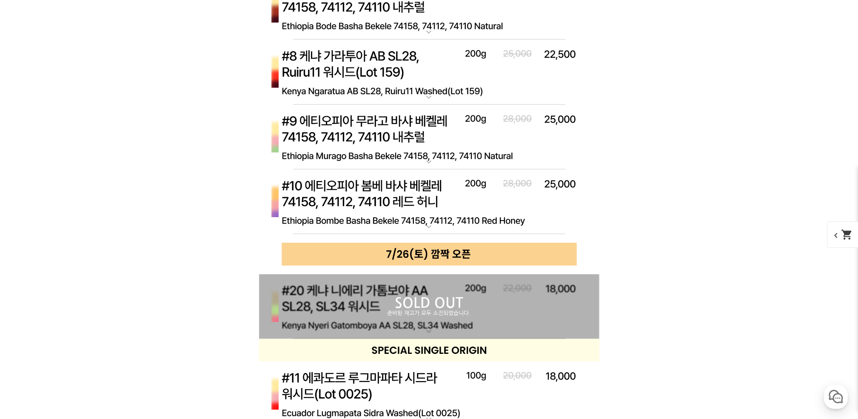
scroll to position [2897, 0]
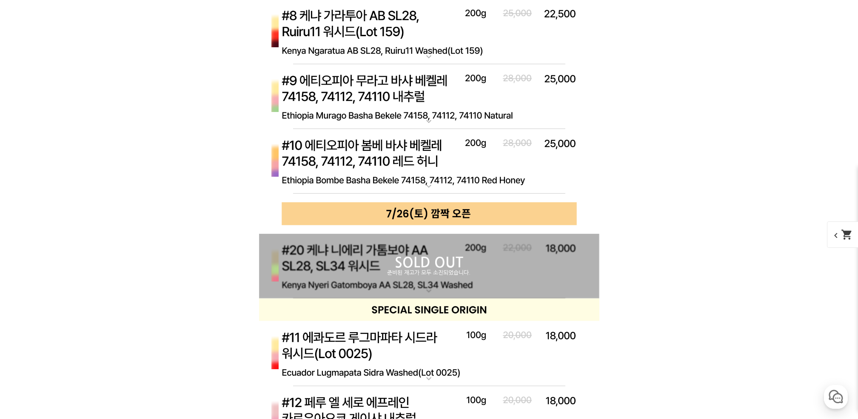
click at [481, 309] on img at bounding box center [429, 309] width 340 height 23
click at [491, 334] on img at bounding box center [429, 353] width 340 height 65
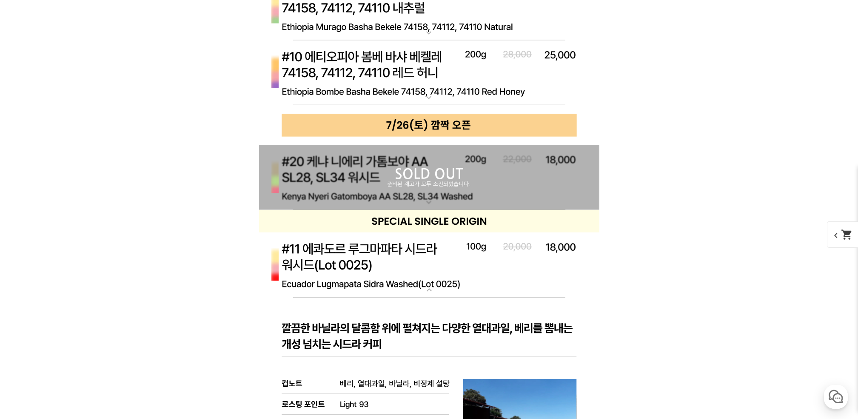
scroll to position [3180, 0]
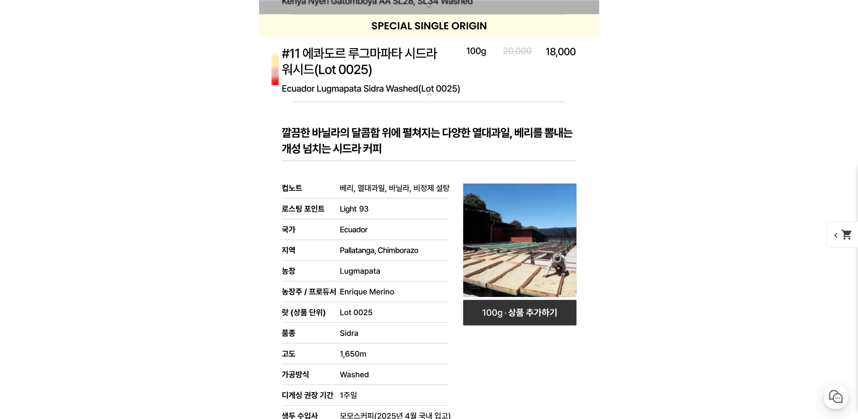
click div "게시글 신고하기 신고사유 관련없는 내용 욕설/비방 개인정보유출 광고/홍보글 기타 신고해주신 내용은 쇼핑몰 운영자의 검토 후 내부 운영 정책에 …"
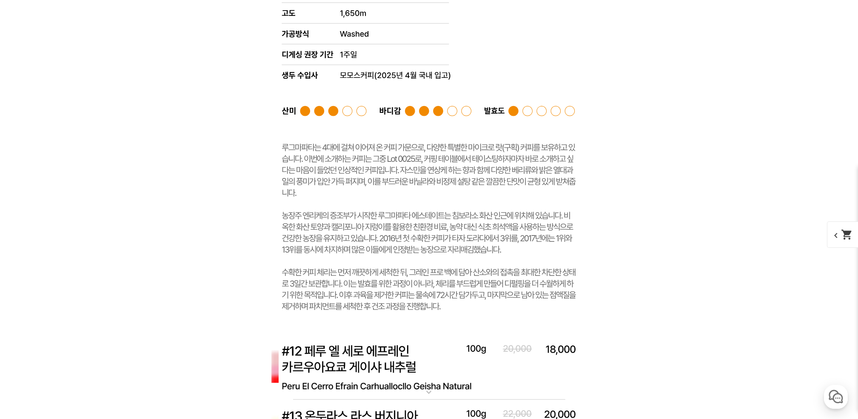
scroll to position [3861, 0]
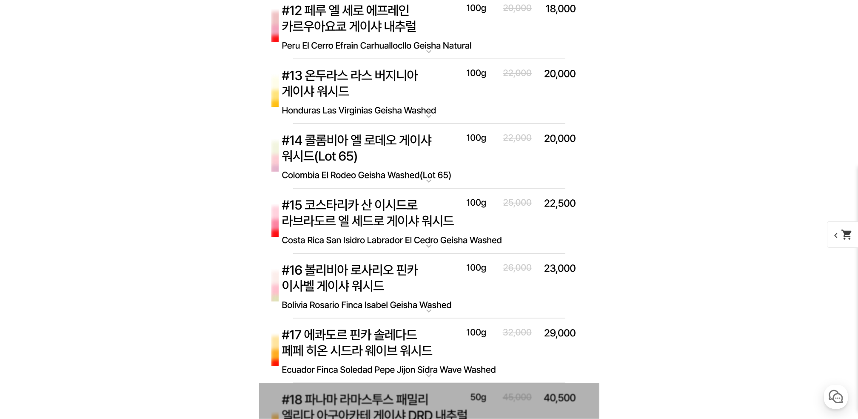
click img
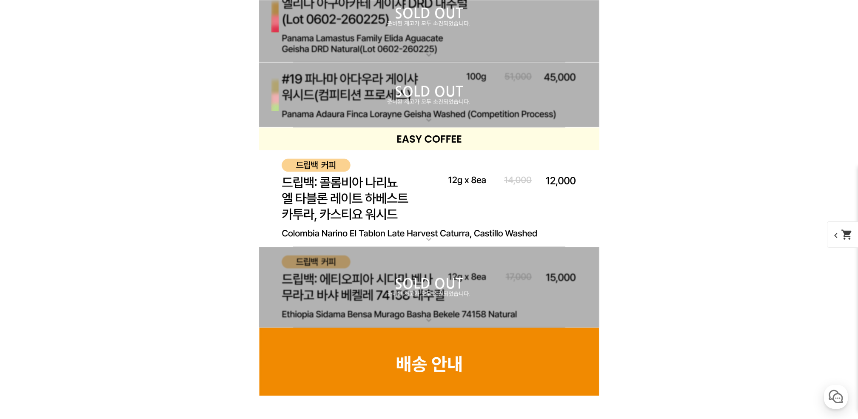
click p "준비된 재고가 모두 소진되었습니다."
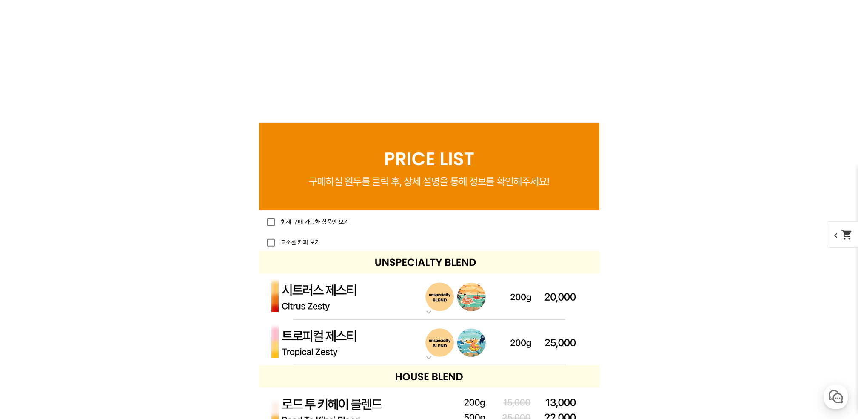
scroll to position [2046, 0]
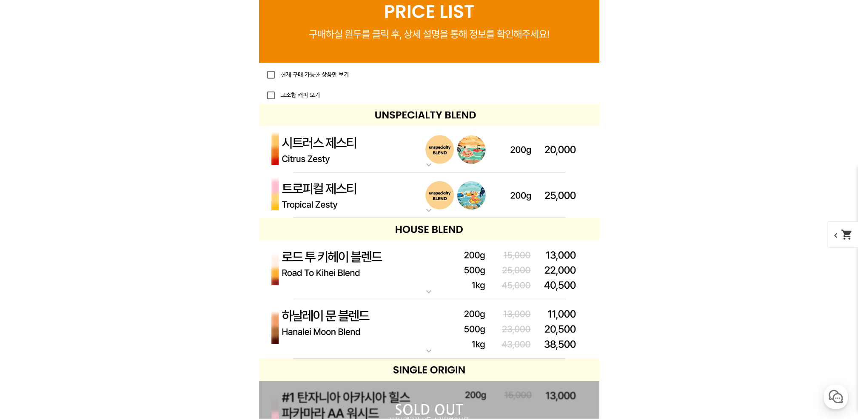
click p "하날레이 문 블렌드"
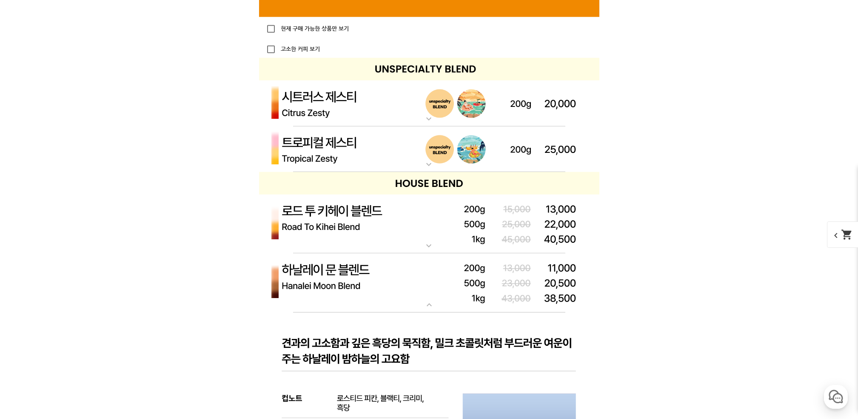
scroll to position [1989, 0]
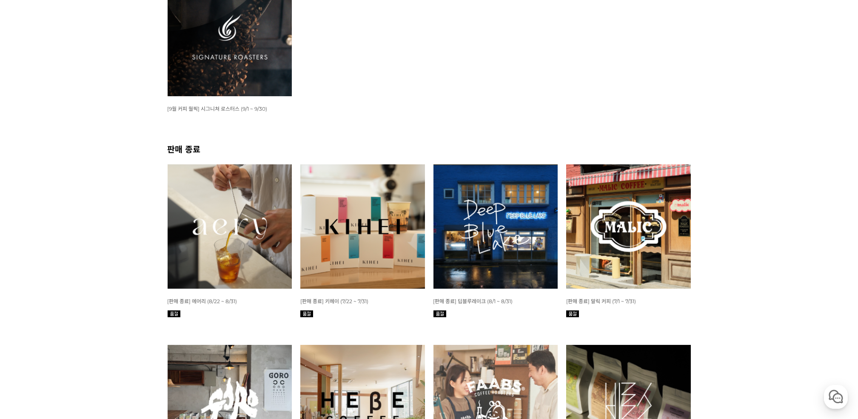
scroll to position [227, 0]
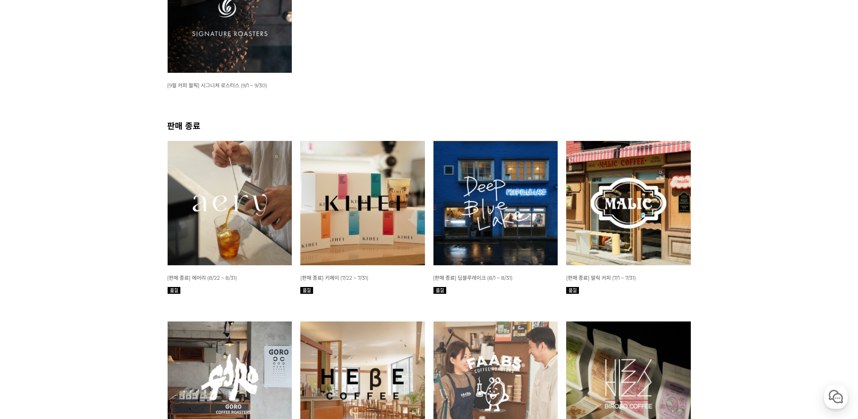
click at [229, 244] on img at bounding box center [230, 203] width 125 height 125
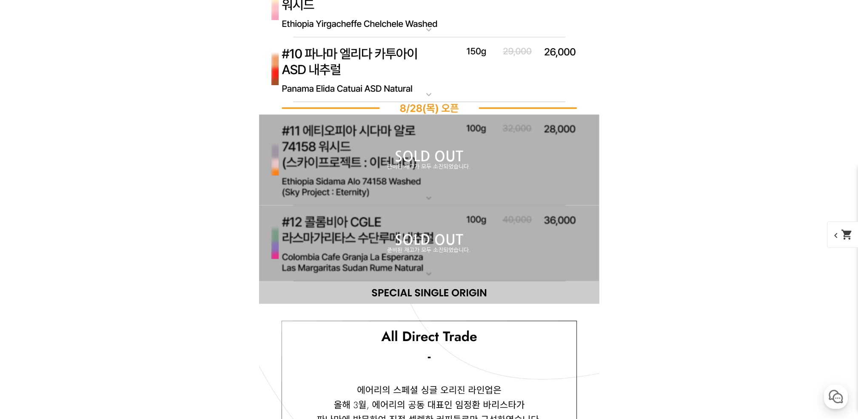
scroll to position [4073, 0]
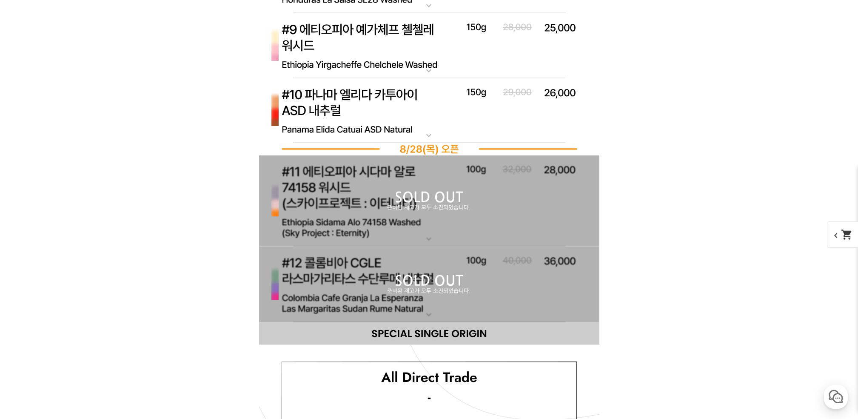
click at [474, 116] on img at bounding box center [429, 110] width 340 height 65
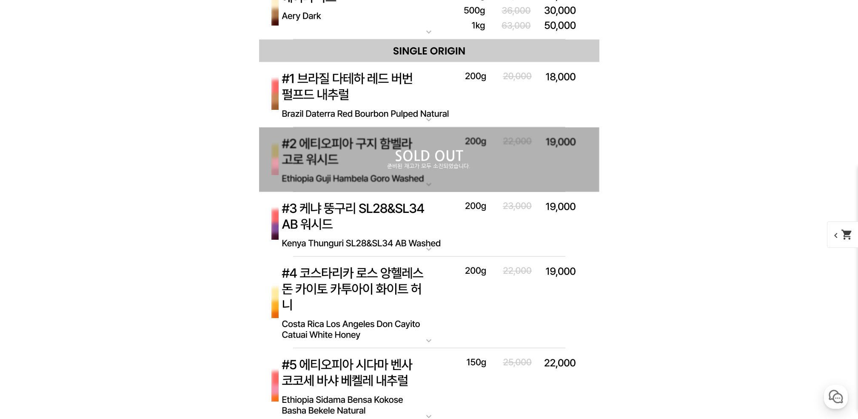
scroll to position [3449, 0]
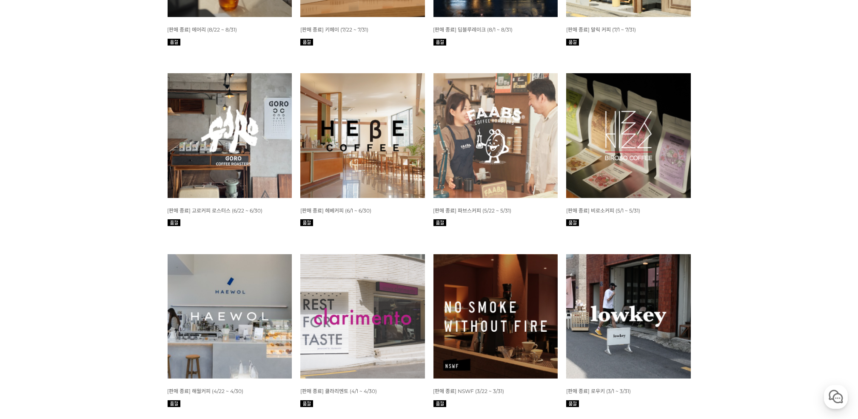
click at [618, 151] on img at bounding box center [628, 135] width 125 height 125
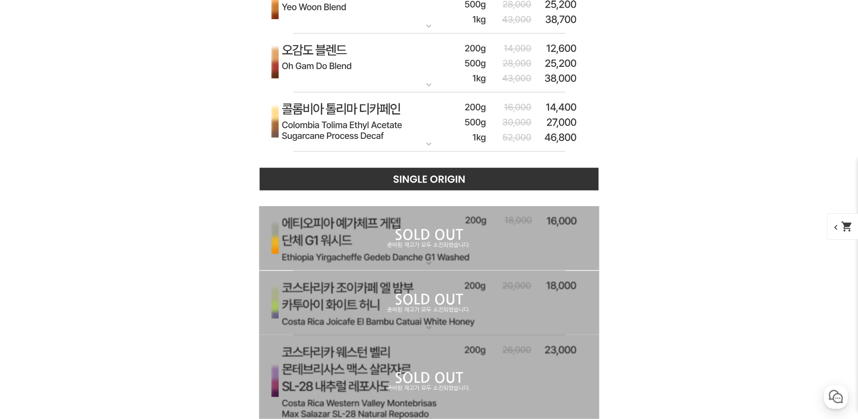
scroll to position [2331, 0]
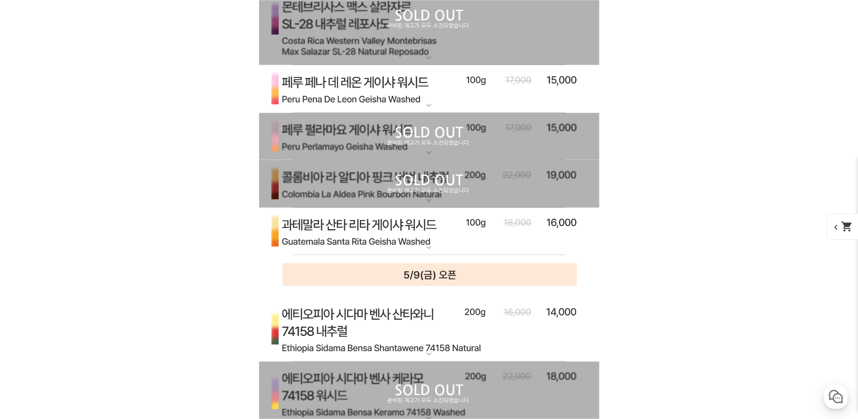
scroll to position [2728, 0]
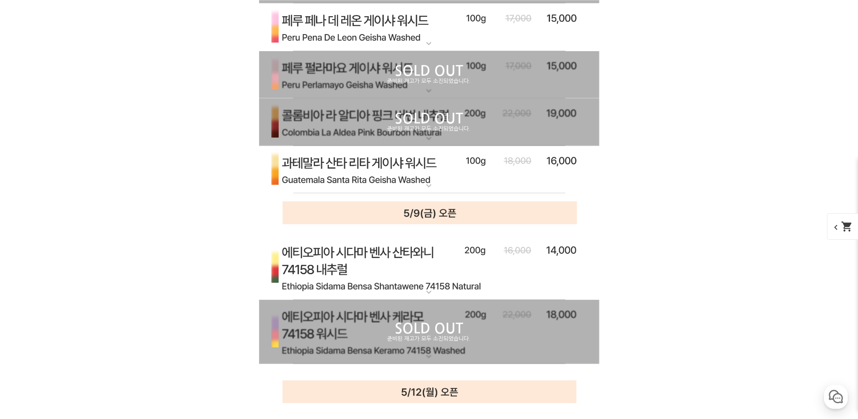
click at [456, 51] on img at bounding box center [429, 27] width 340 height 48
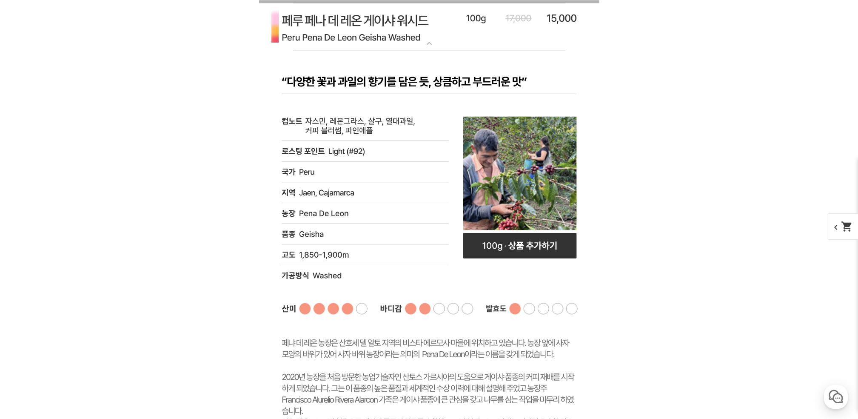
click at [457, 51] on img at bounding box center [429, 27] width 340 height 48
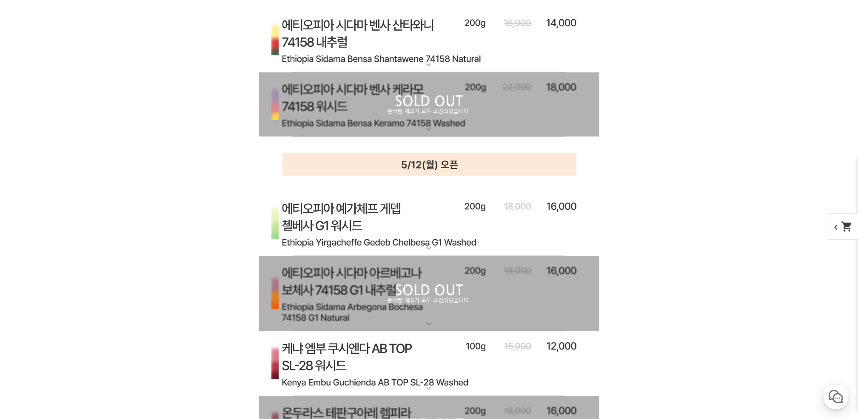
scroll to position [3238, 0]
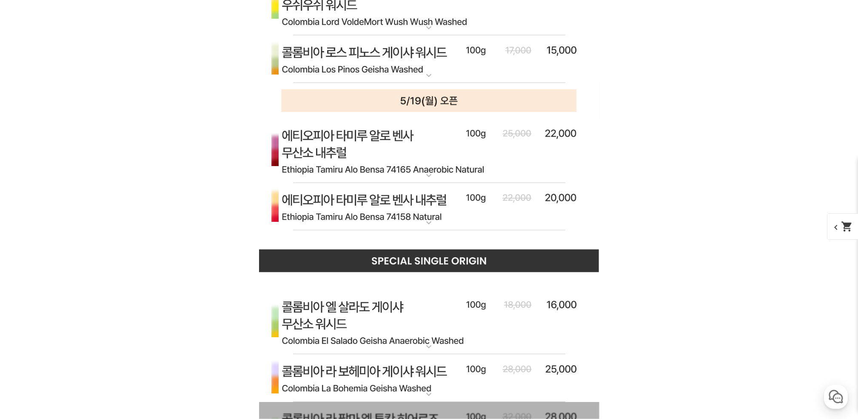
scroll to position [3522, 0]
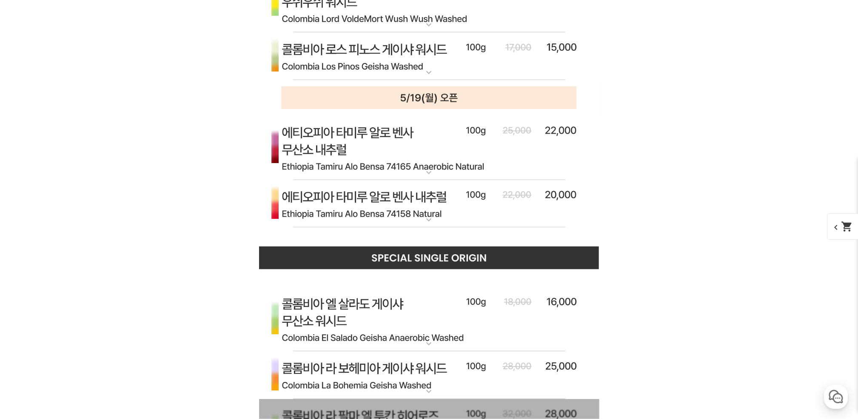
click at [504, 33] on img at bounding box center [429, 0] width 340 height 65
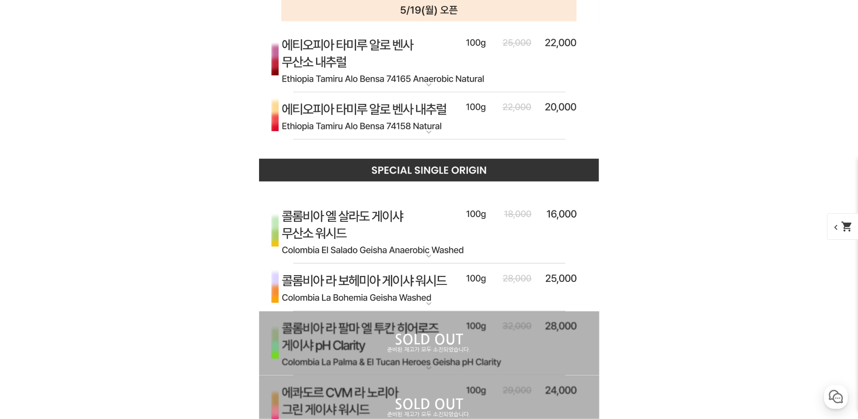
scroll to position [4089, 0]
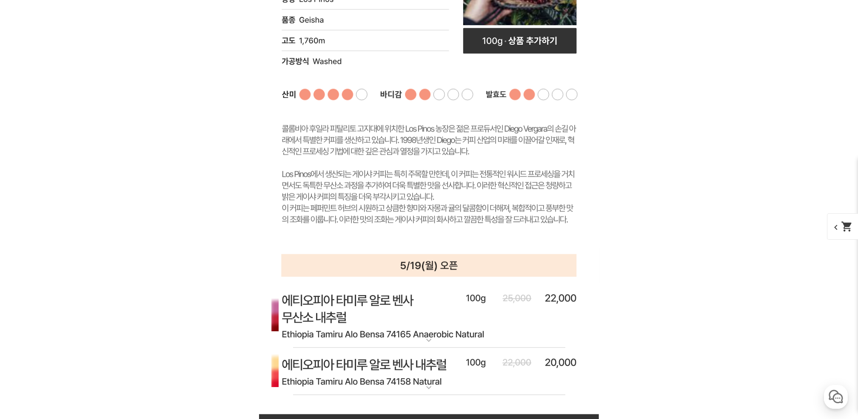
scroll to position [4317, 0]
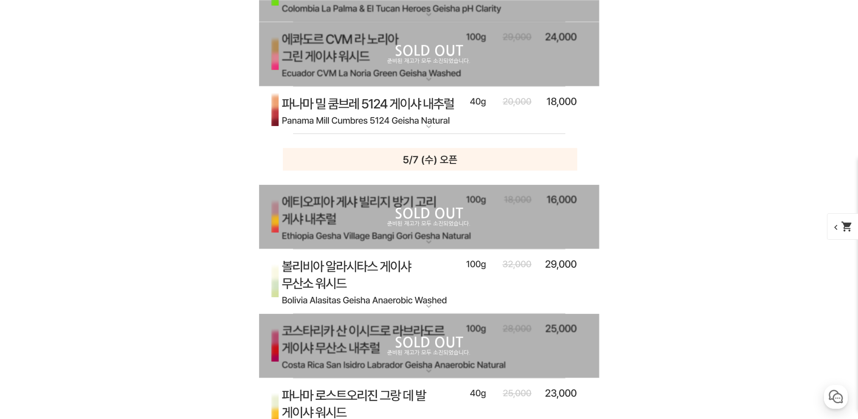
scroll to position [5281, 0]
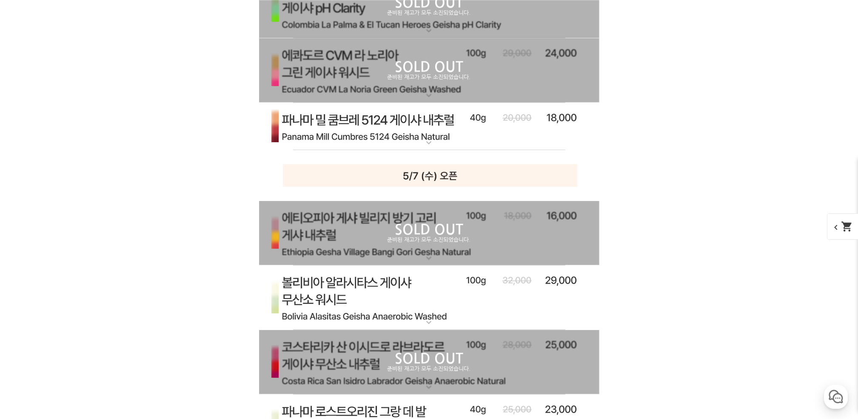
scroll to position [5791, 0]
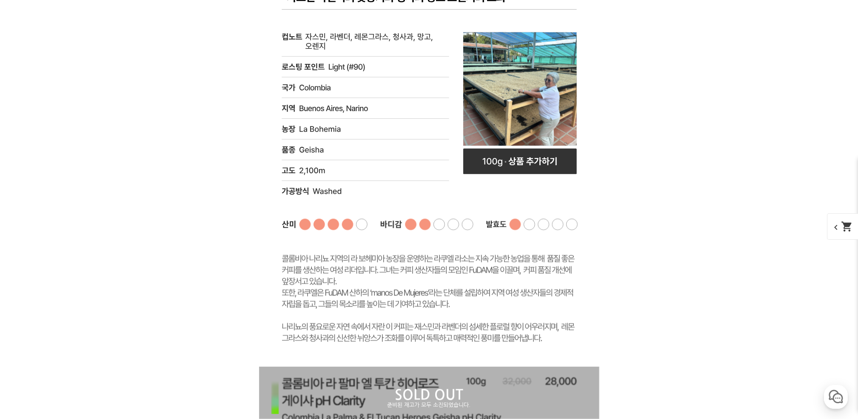
scroll to position [5905, 0]
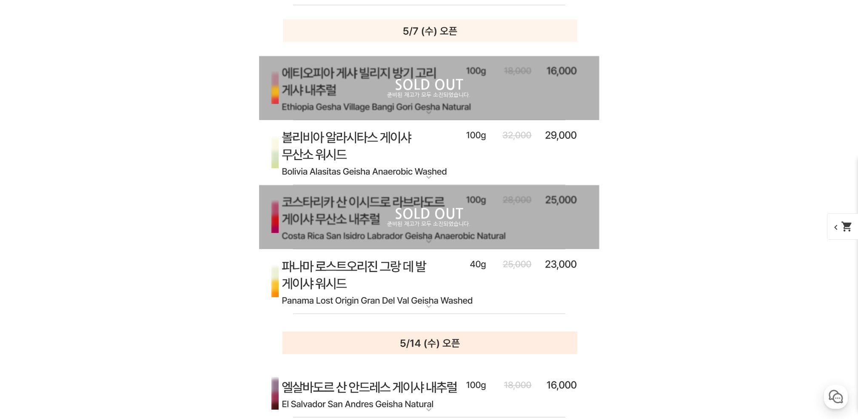
scroll to position [6813, 0]
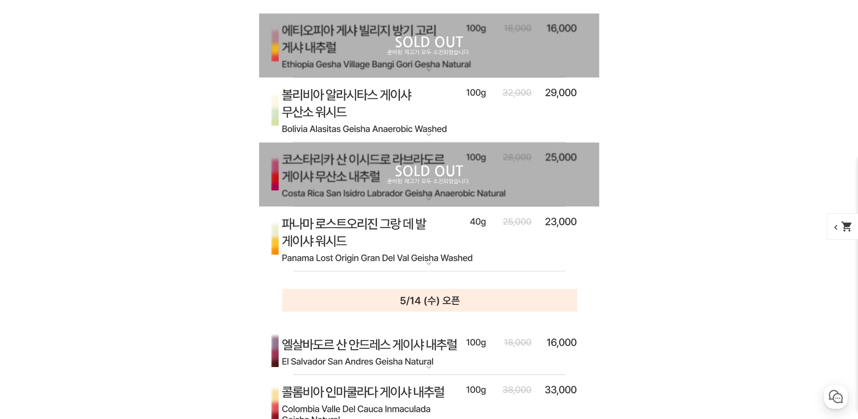
scroll to position [7437, 0]
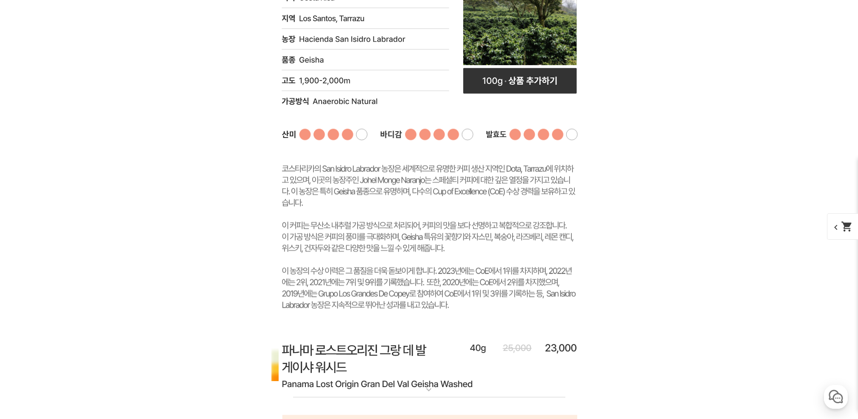
scroll to position [8402, 0]
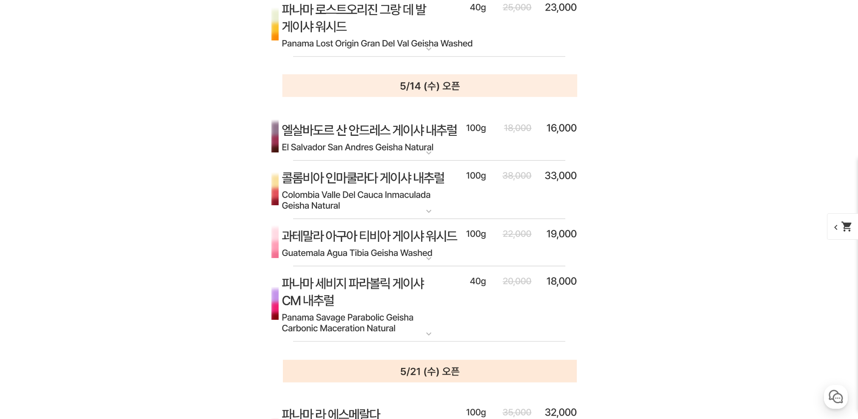
click at [498, 57] on img at bounding box center [429, 24] width 340 height 65
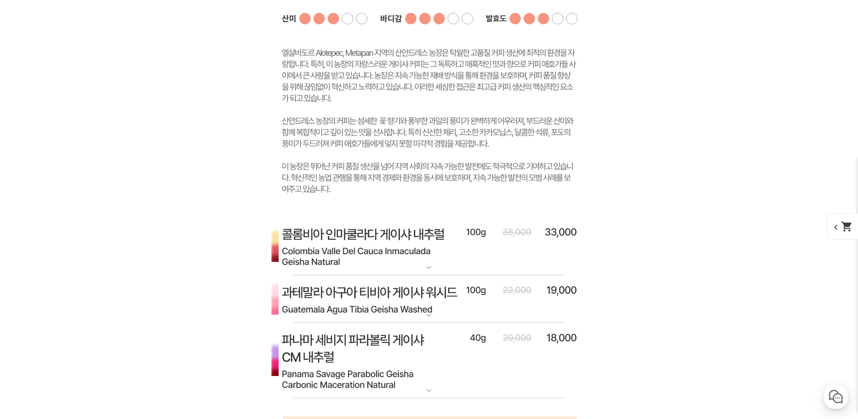
scroll to position [9480, 0]
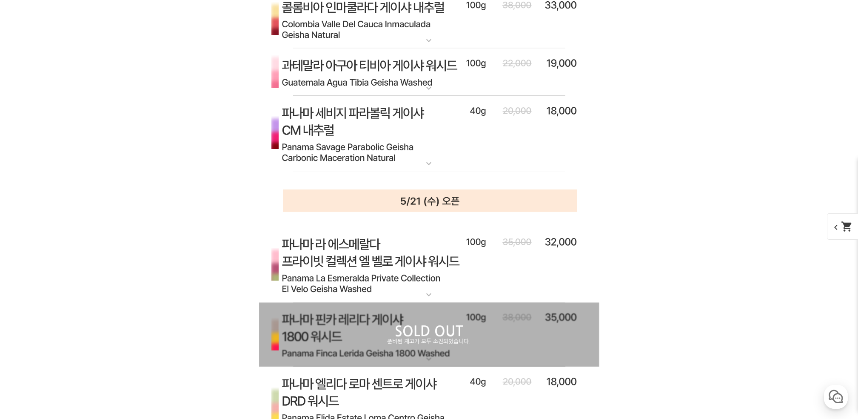
click at [497, 49] on img at bounding box center [429, 19] width 340 height 59
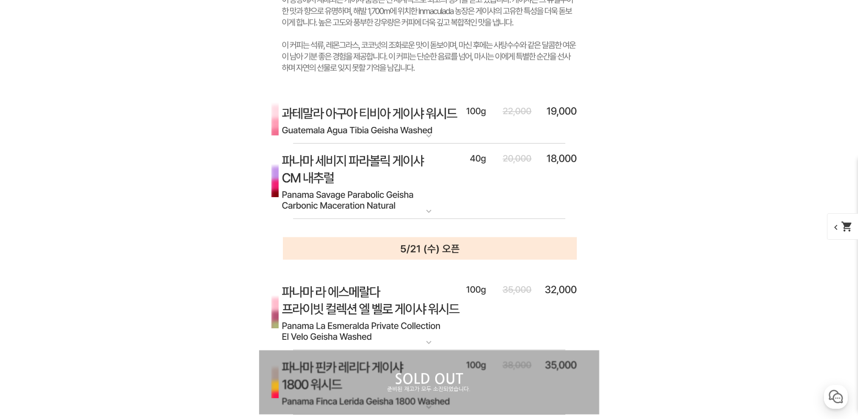
scroll to position [10047, 0]
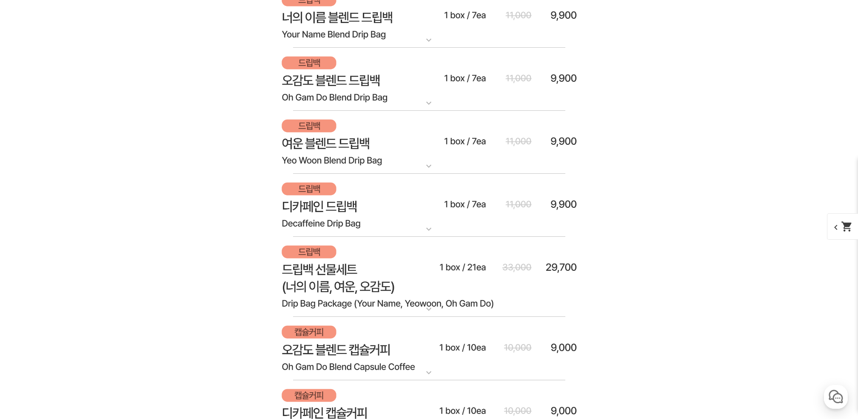
scroll to position [11295, 0]
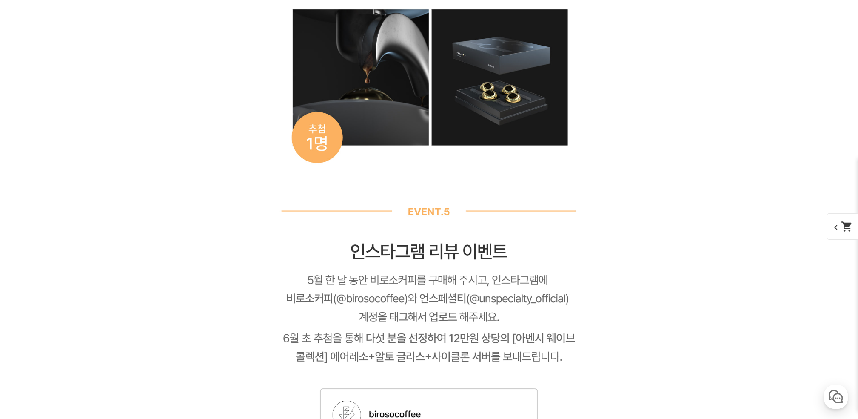
scroll to position [14416, 0]
